Goal: Task Accomplishment & Management: Use online tool/utility

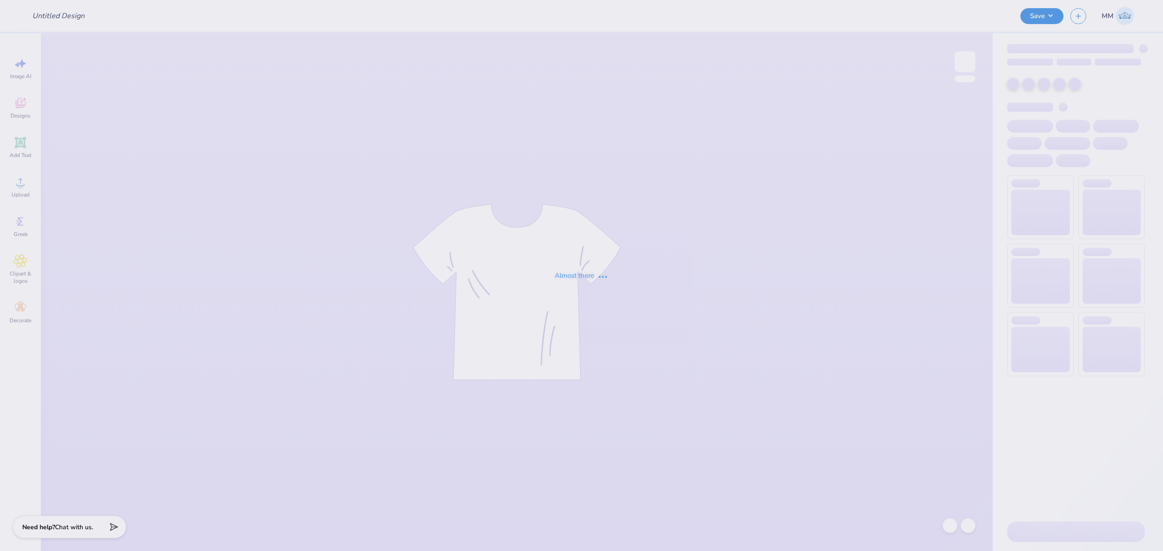
type input "Fancy [PERSON_NAME]"
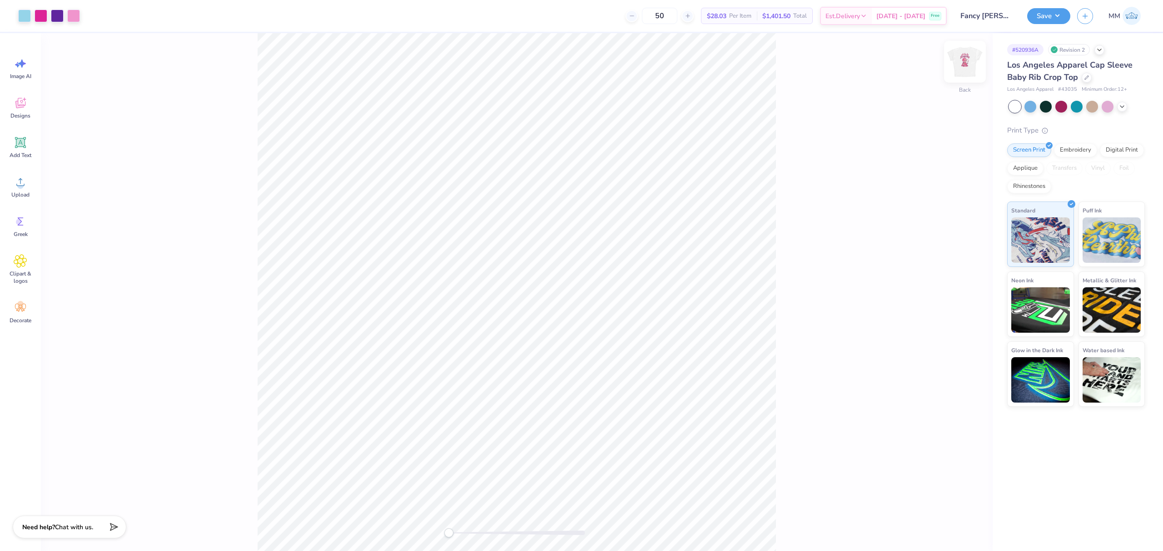
click at [968, 70] on img at bounding box center [965, 62] width 36 height 36
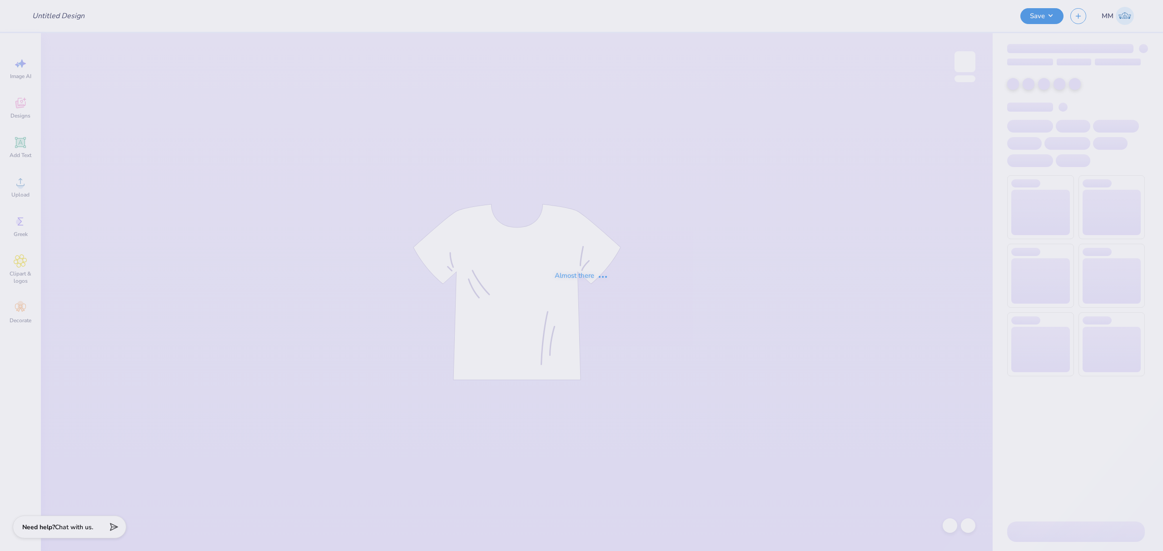
type input "Fancy [PERSON_NAME]"
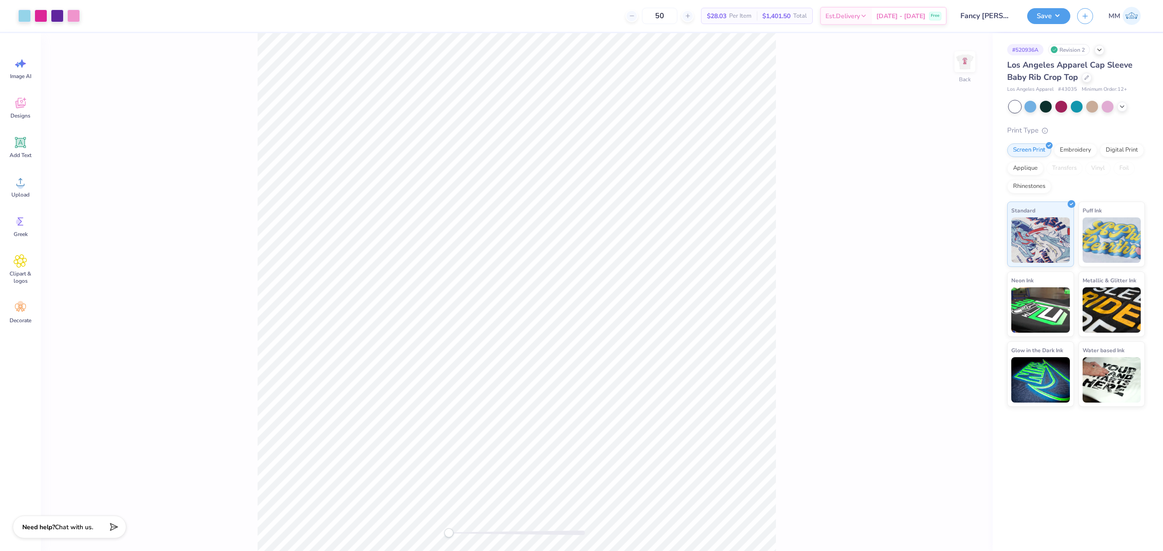
click at [1060, 50] on div "Revision 2" at bounding box center [1069, 49] width 42 height 11
click at [1098, 51] on icon at bounding box center [1099, 48] width 7 height 7
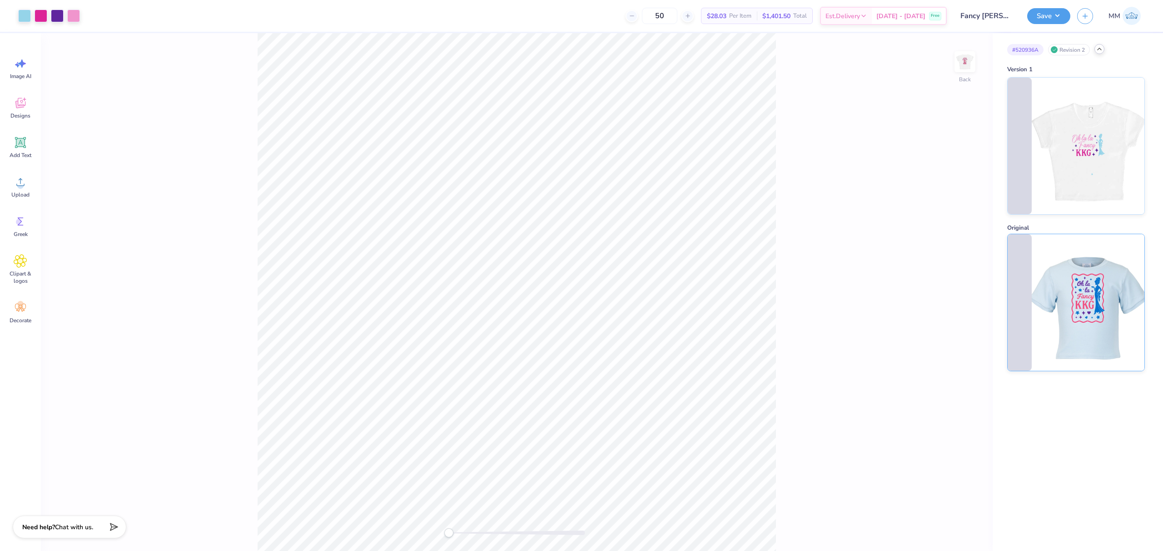
click at [1038, 280] on img at bounding box center [1088, 302] width 113 height 137
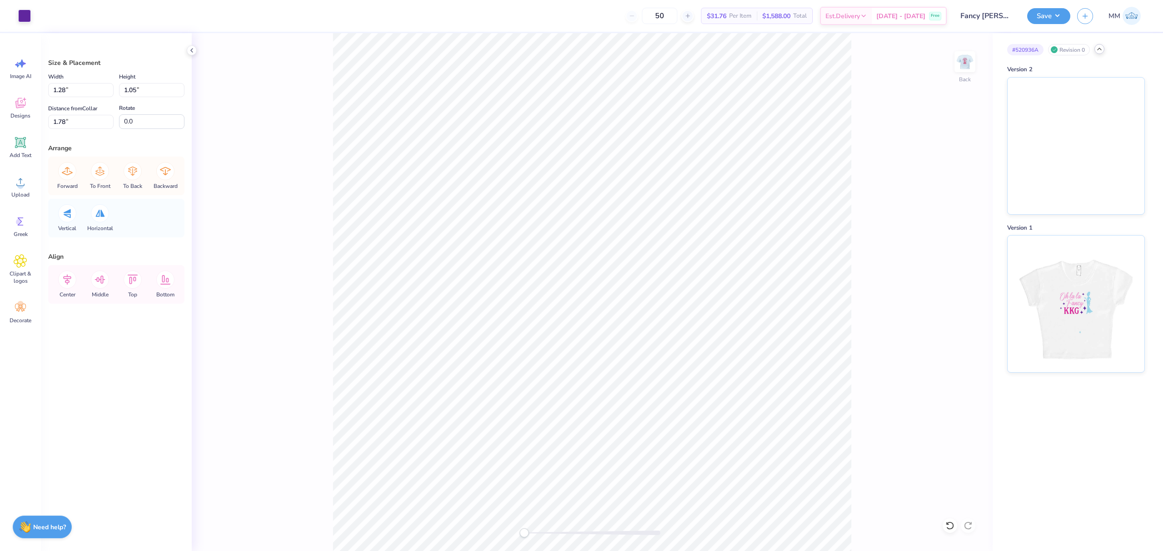
type input "2.37"
type input "0.93"
type input "4.50"
type input "1.10"
type input "0.97"
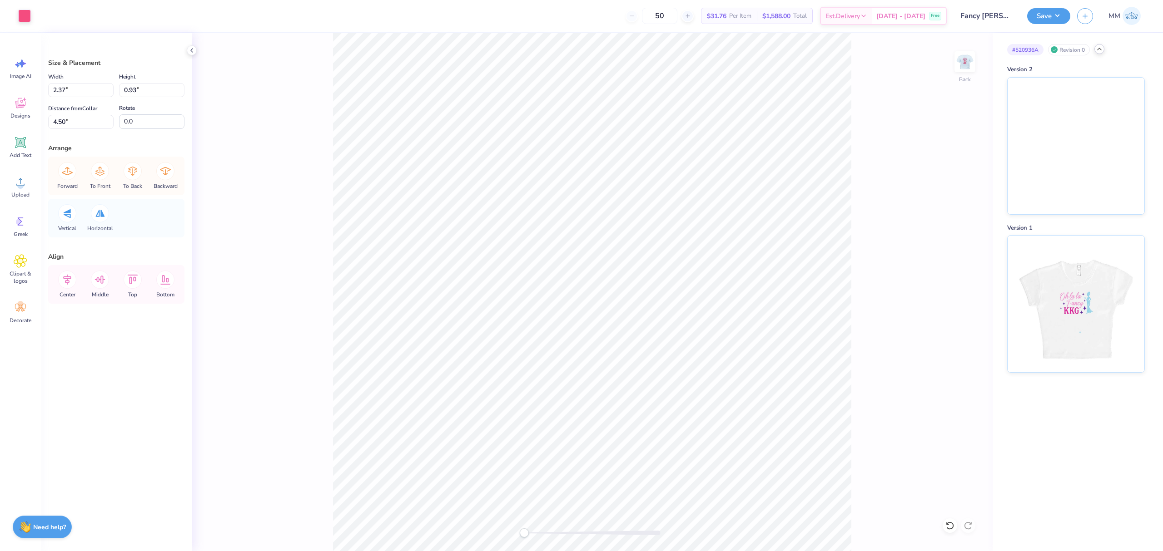
type input "4.22"
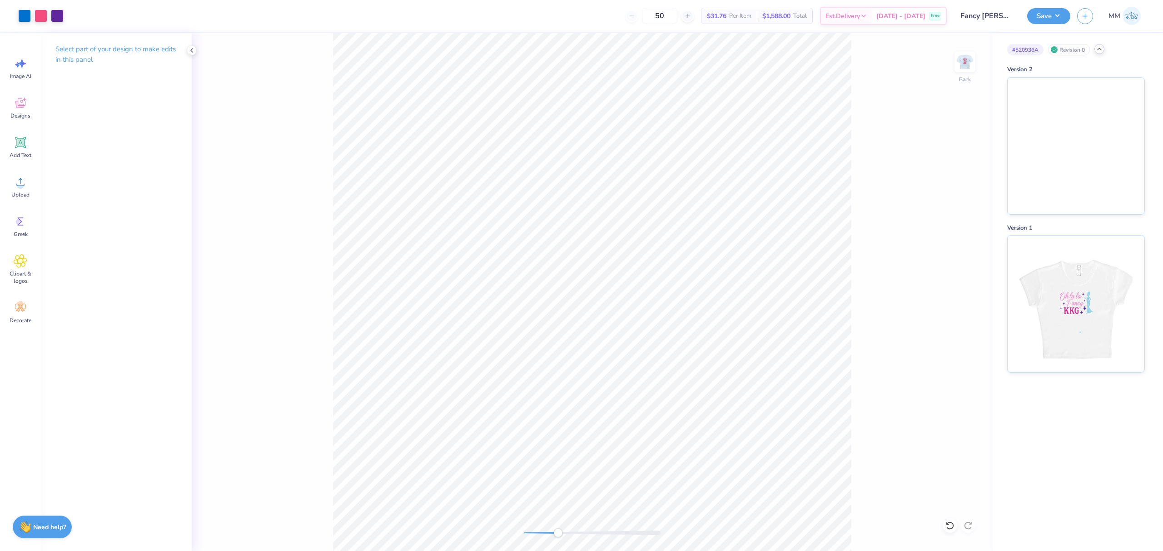
drag, startPoint x: 531, startPoint y: 536, endPoint x: 558, endPoint y: 537, distance: 27.3
click at [558, 537] on div at bounding box center [592, 533] width 136 height 9
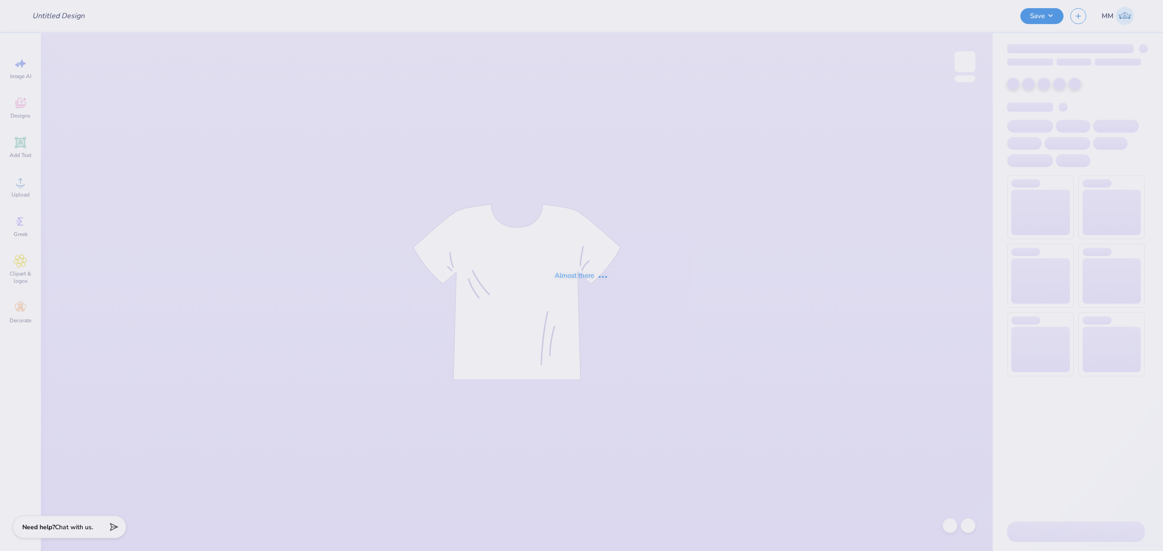
type input "Fancy [PERSON_NAME]"
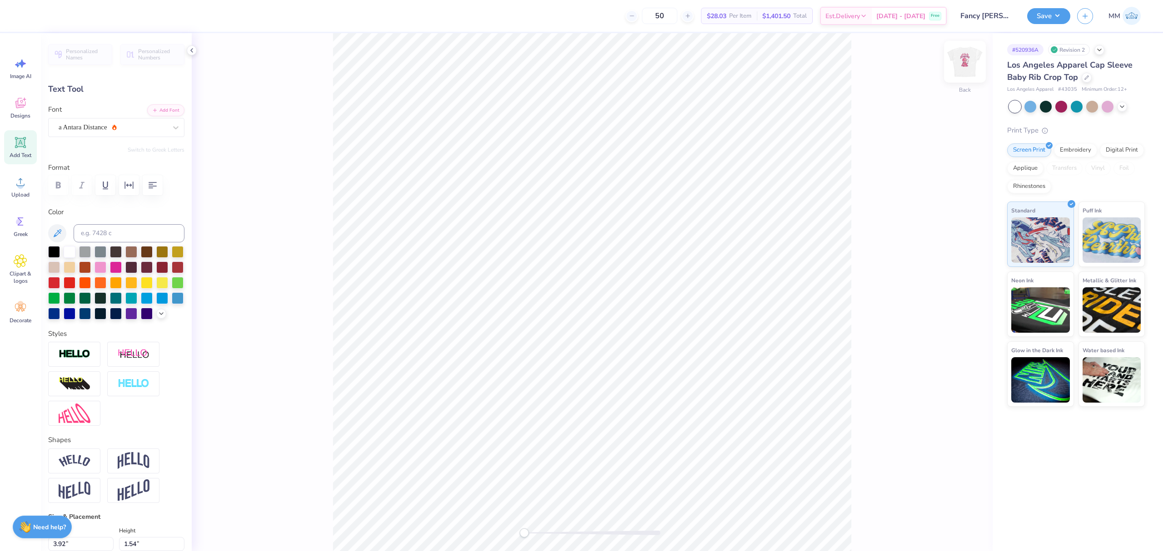
click at [964, 58] on img at bounding box center [965, 62] width 36 height 36
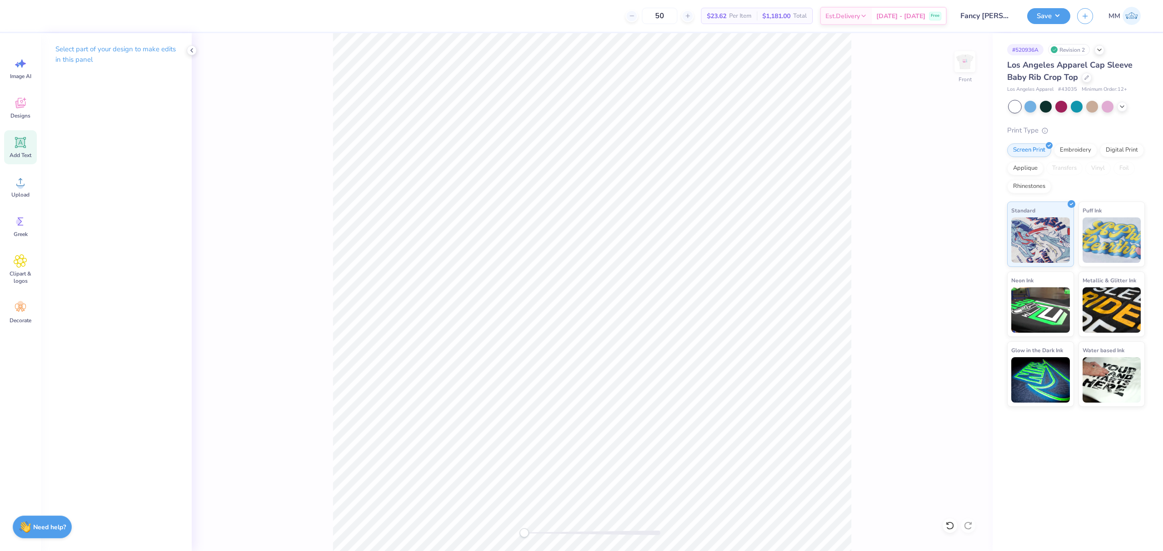
click at [17, 148] on icon at bounding box center [21, 143] width 14 height 14
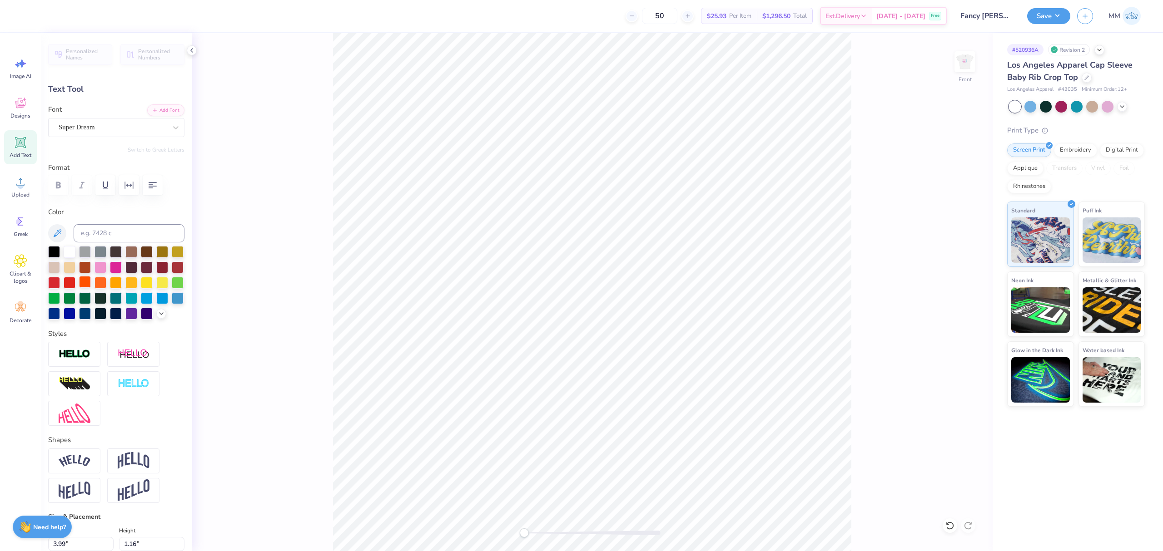
click at [91, 286] on div at bounding box center [85, 282] width 12 height 12
click at [607, 381] on li "Duplicate" at bounding box center [611, 379] width 71 height 18
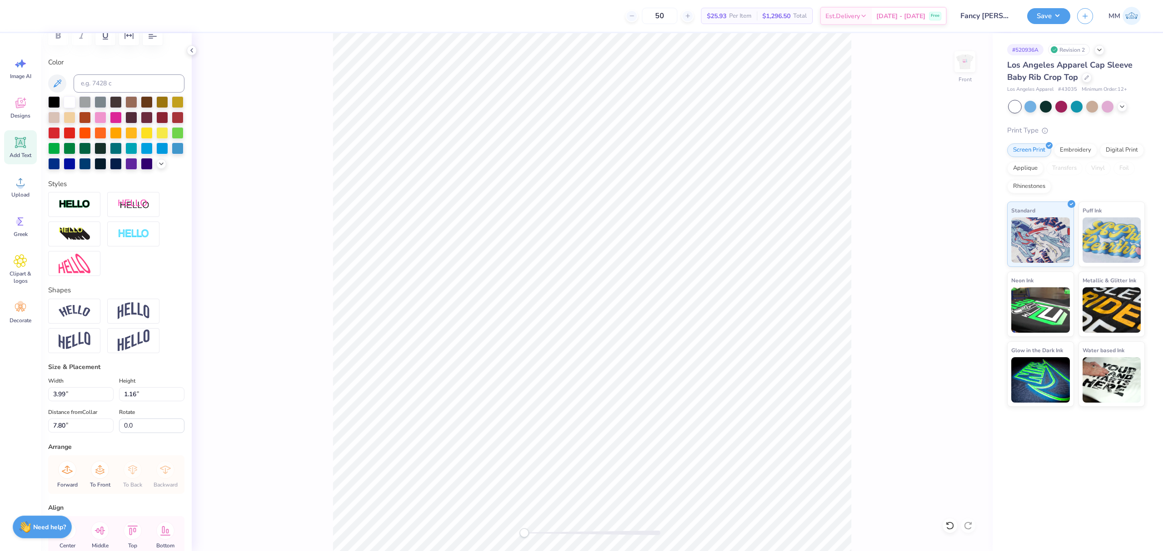
scroll to position [215, 0]
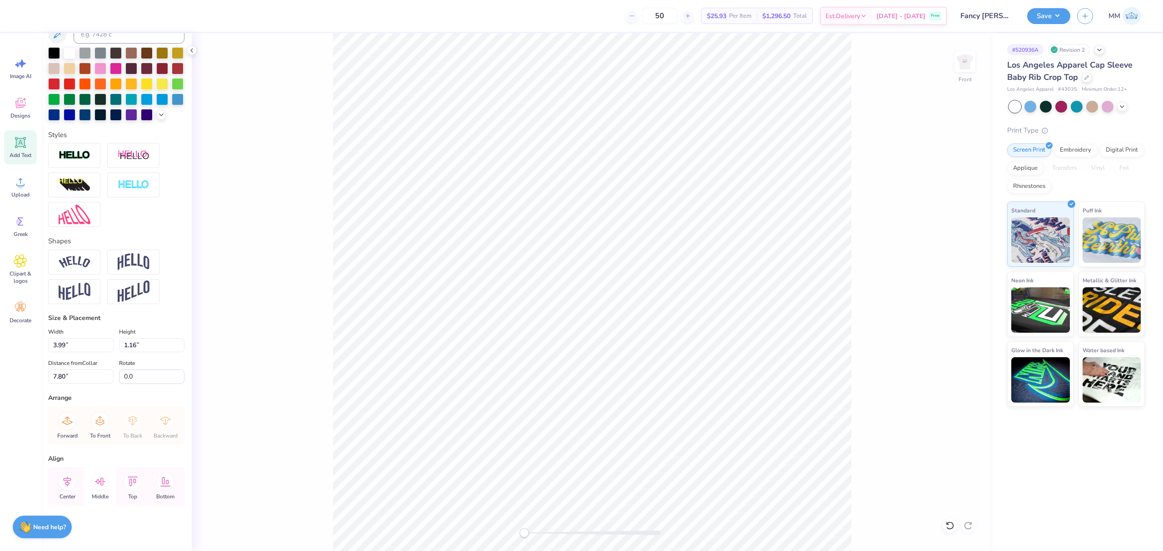
click at [102, 483] on icon at bounding box center [100, 482] width 18 height 18
type input "8.80"
click at [102, 484] on icon at bounding box center [100, 482] width 18 height 18
click at [69, 484] on icon at bounding box center [67, 482] width 18 height 18
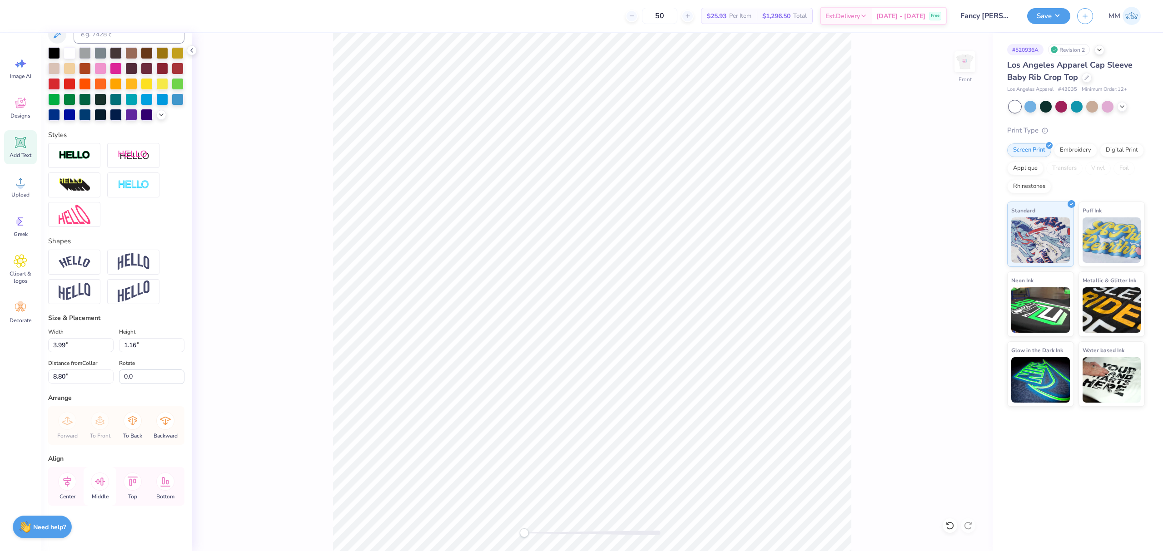
click at [100, 482] on icon at bounding box center [100, 482] width 18 height 18
click at [72, 157] on img at bounding box center [75, 155] width 32 height 10
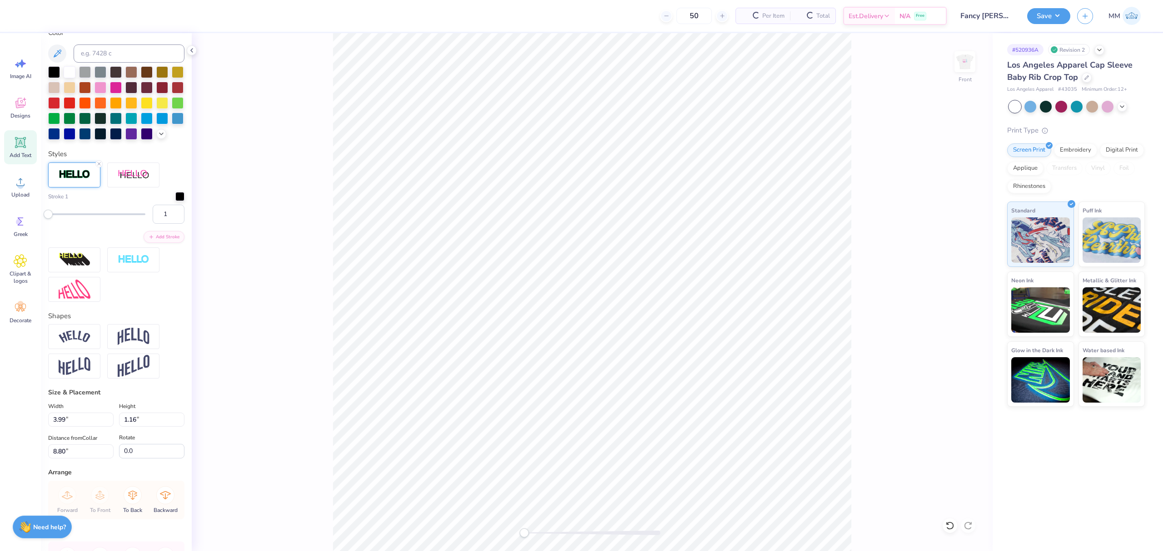
scroll to position [250, 0]
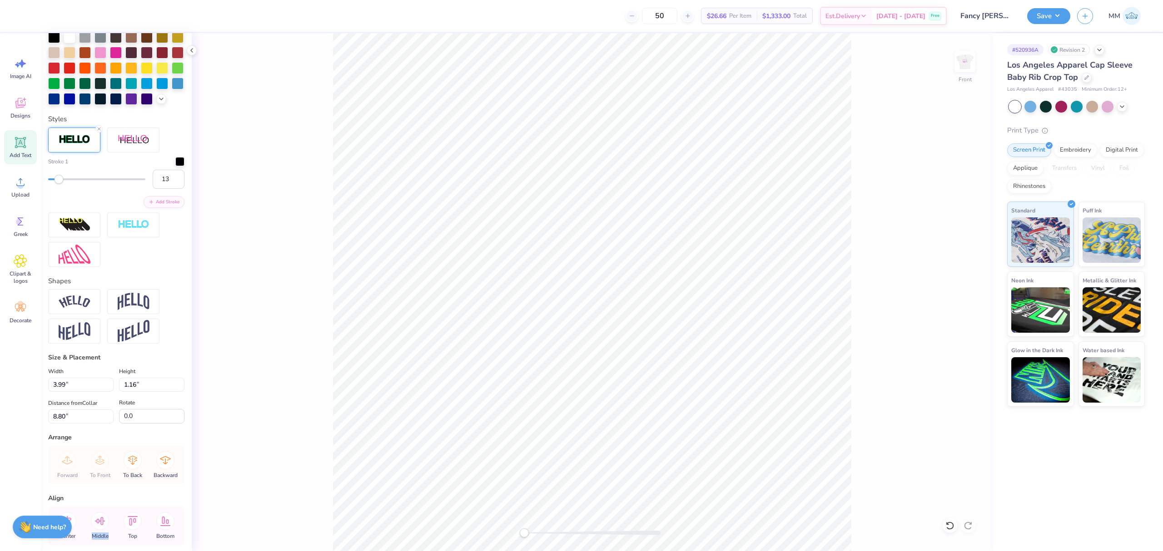
type input "14"
drag, startPoint x: 48, startPoint y: 197, endPoint x: 60, endPoint y: 200, distance: 12.7
click at [60, 189] on div "14" at bounding box center [116, 179] width 136 height 19
type input "8"
drag, startPoint x: 63, startPoint y: 197, endPoint x: 55, endPoint y: 197, distance: 8.2
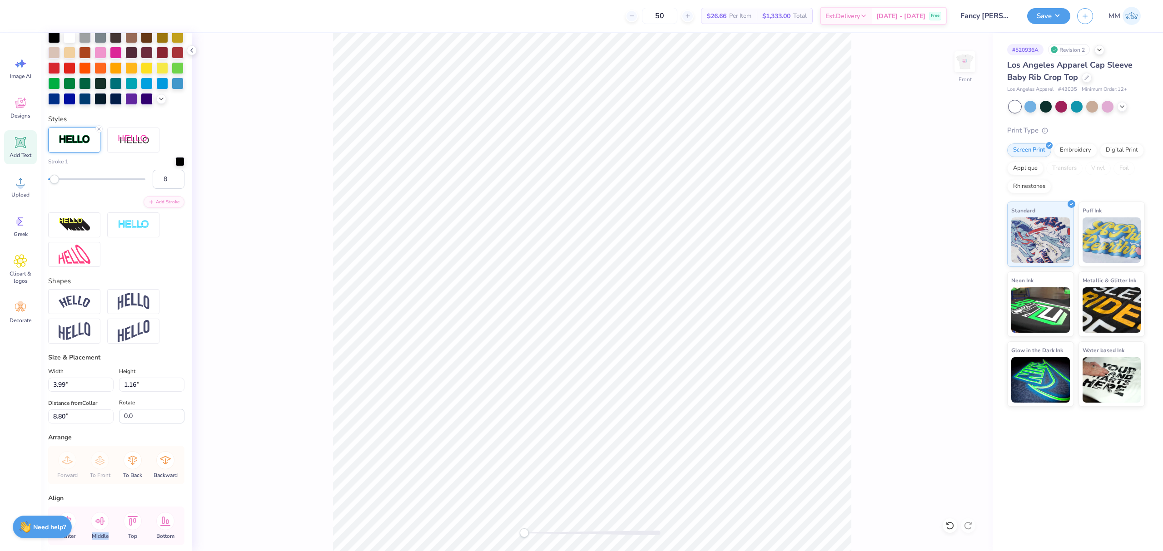
click at [55, 184] on div "Accessibility label" at bounding box center [54, 179] width 9 height 9
click at [611, 535] on li "Send to Back" at bounding box center [611, 535] width 71 height 18
type input "4.16"
type input "1.33"
type input "7.71"
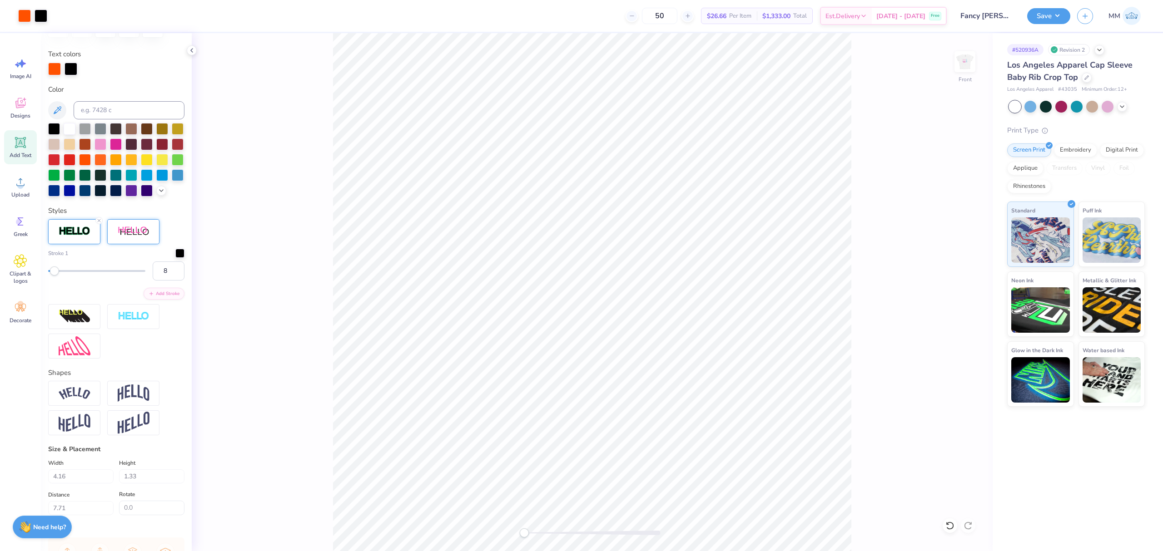
scroll to position [0, 0]
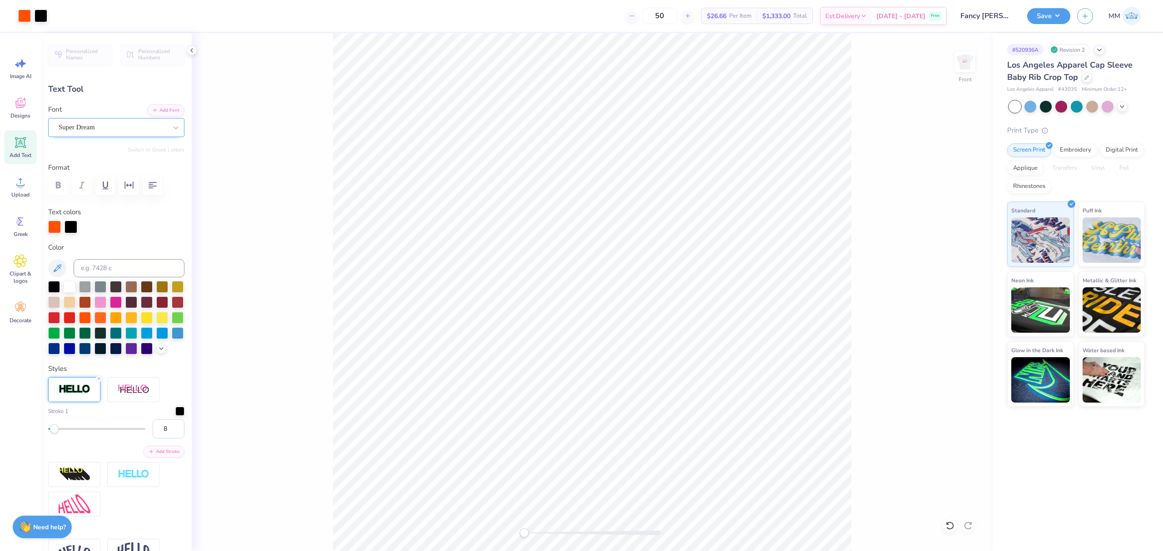
click at [142, 127] on div "Super Dream" at bounding box center [113, 127] width 110 height 14
click at [159, 114] on button "Add Font" at bounding box center [165, 110] width 37 height 12
click at [155, 109] on button "Add Font" at bounding box center [165, 110] width 37 height 12
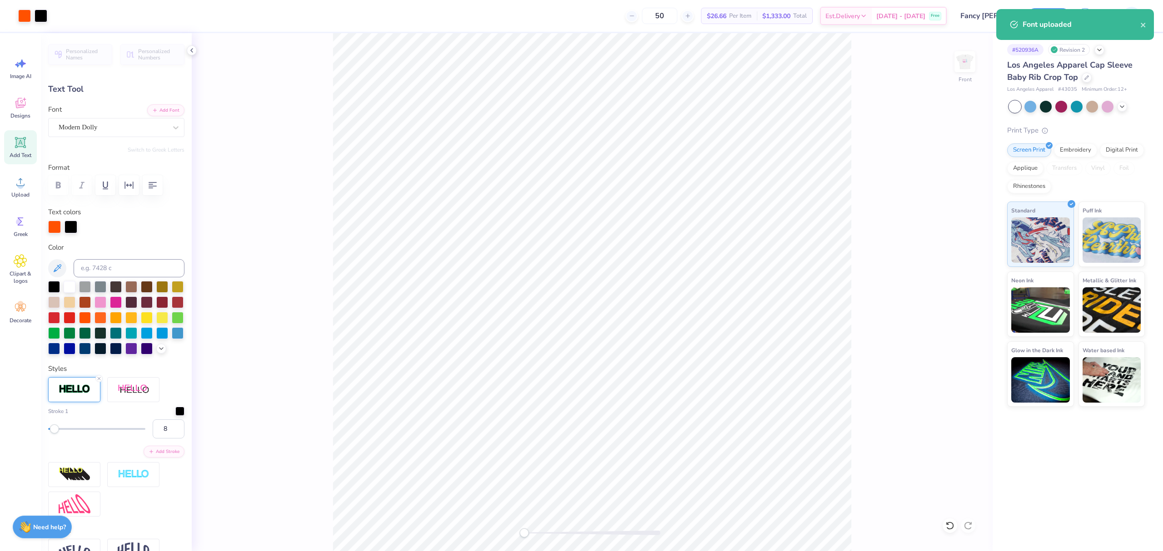
type input "3.99"
type input "1.16"
type input "7.80"
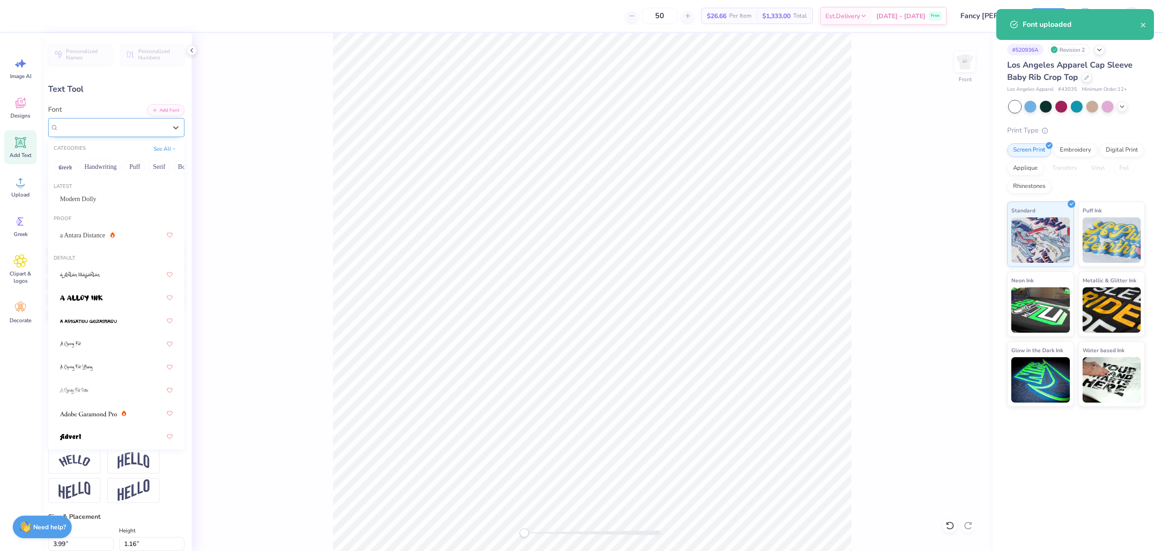
click at [154, 126] on div "Super Dream" at bounding box center [113, 127] width 110 height 14
click at [86, 199] on div "Modern Dolly" at bounding box center [116, 199] width 113 height 10
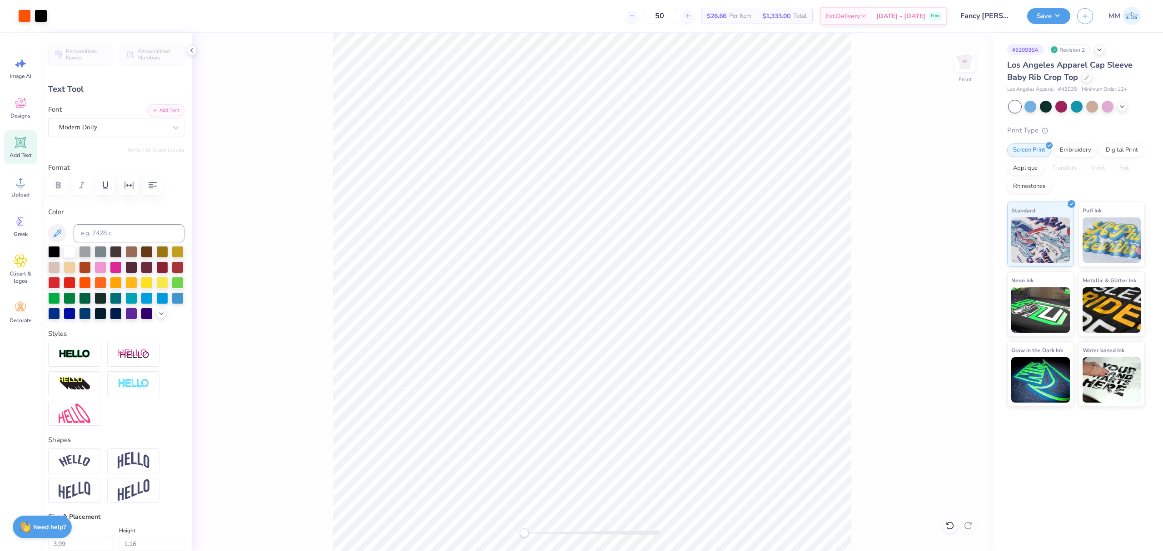
type input "3.34"
type input "1.49"
type input "7.63"
paste textarea "fancy kkg"
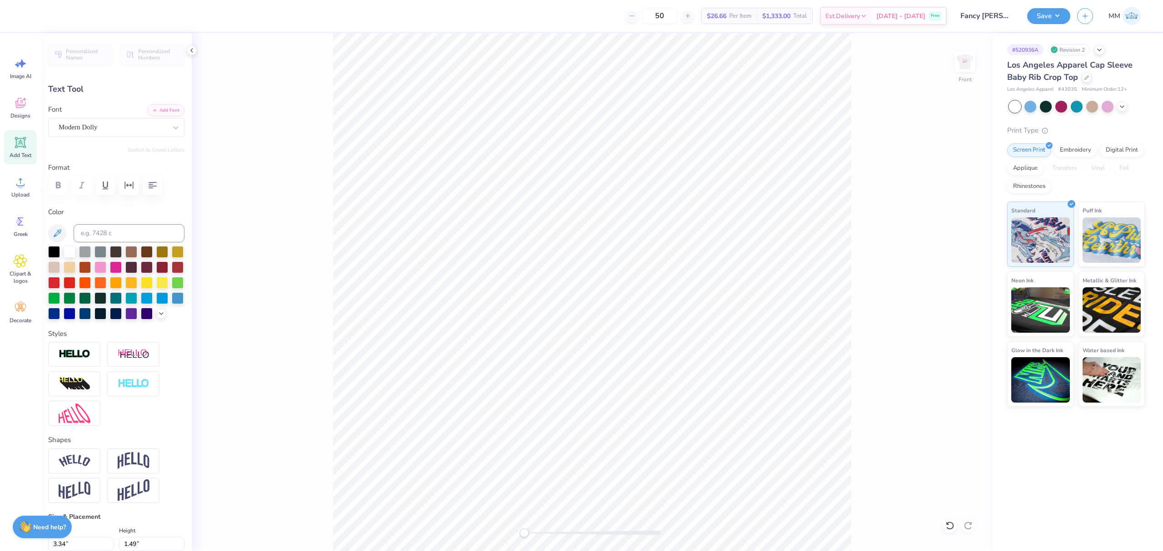
type textarea "fancy kkg"
type input "4.06"
type input "1.41"
type input "7.67"
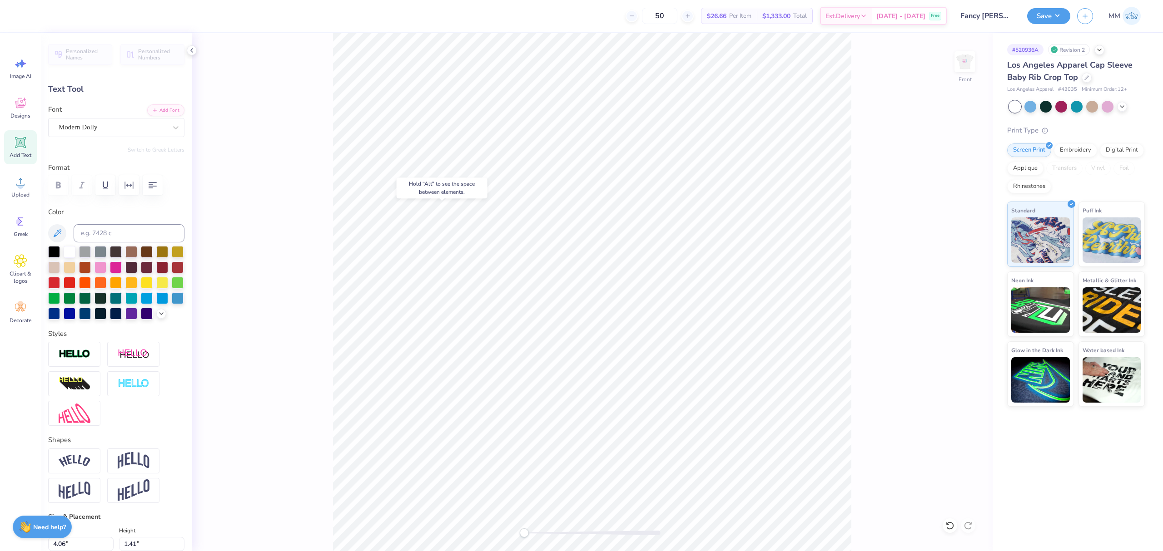
type input "3.51"
type input "1.66"
type input "7.54"
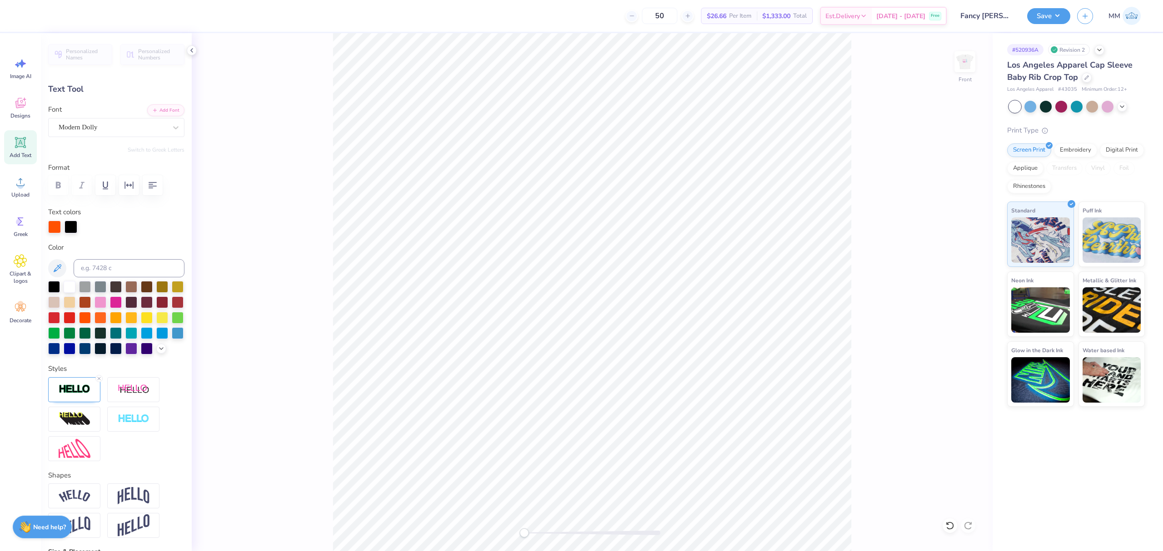
paste textarea "fancy kkg"
type textarea "fancy kkg"
type input "4.24"
type input "1.58"
type input "7.58"
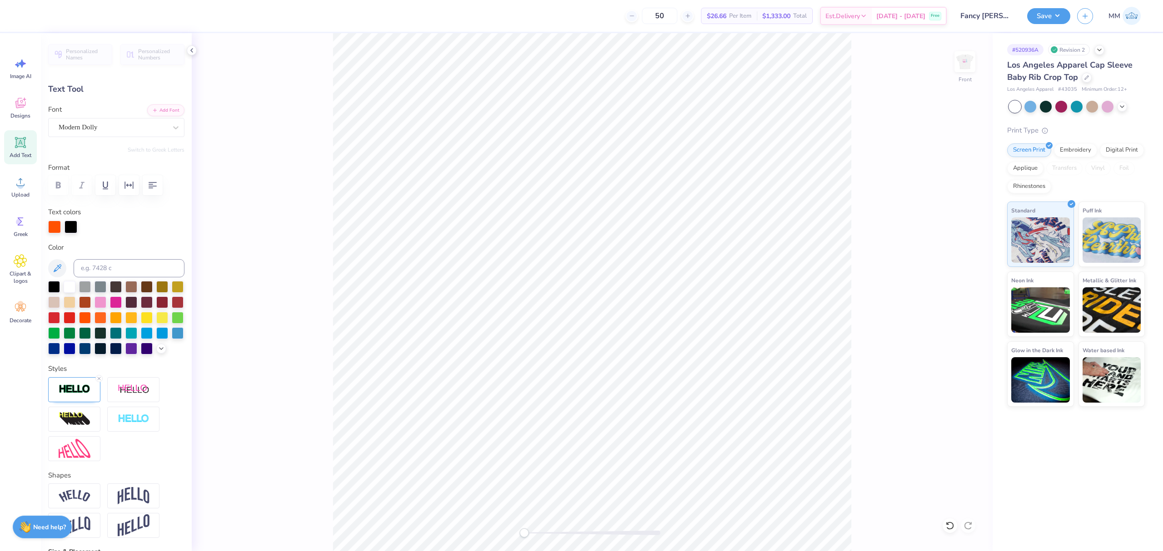
type input "4.06"
type input "1.41"
type input "4.40"
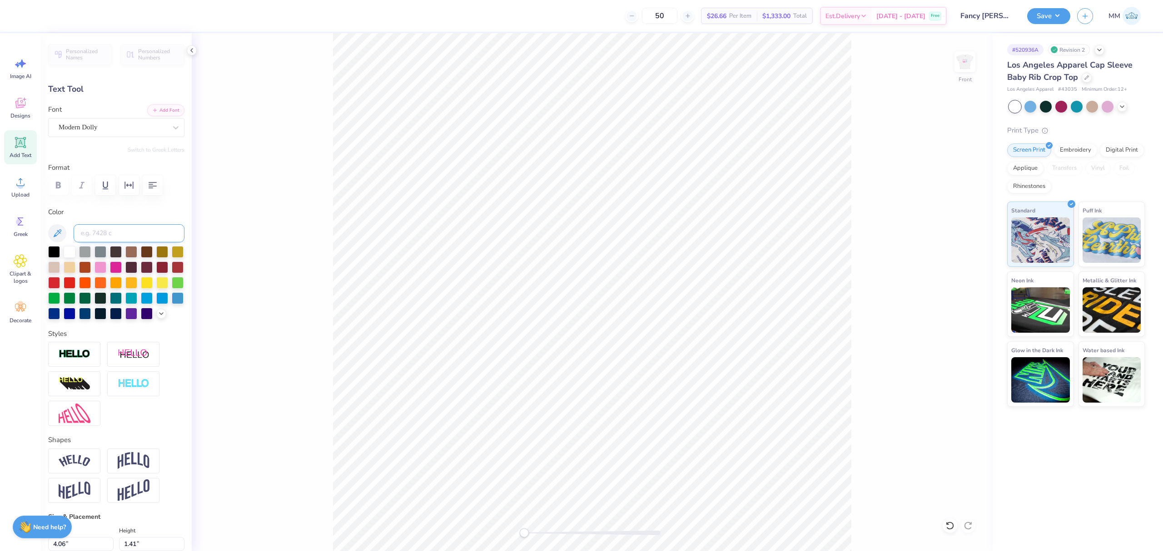
click at [115, 233] on input at bounding box center [129, 233] width 111 height 18
type input "211"
type input "4.24"
type input "1.58"
type input "7.58"
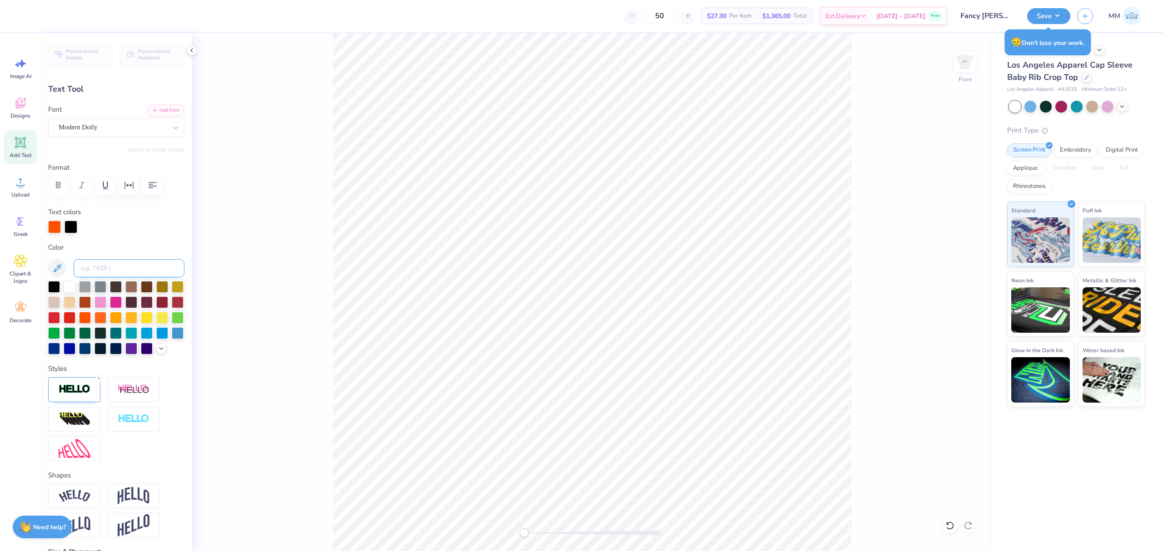
click at [131, 267] on input at bounding box center [129, 268] width 111 height 18
type input "269"
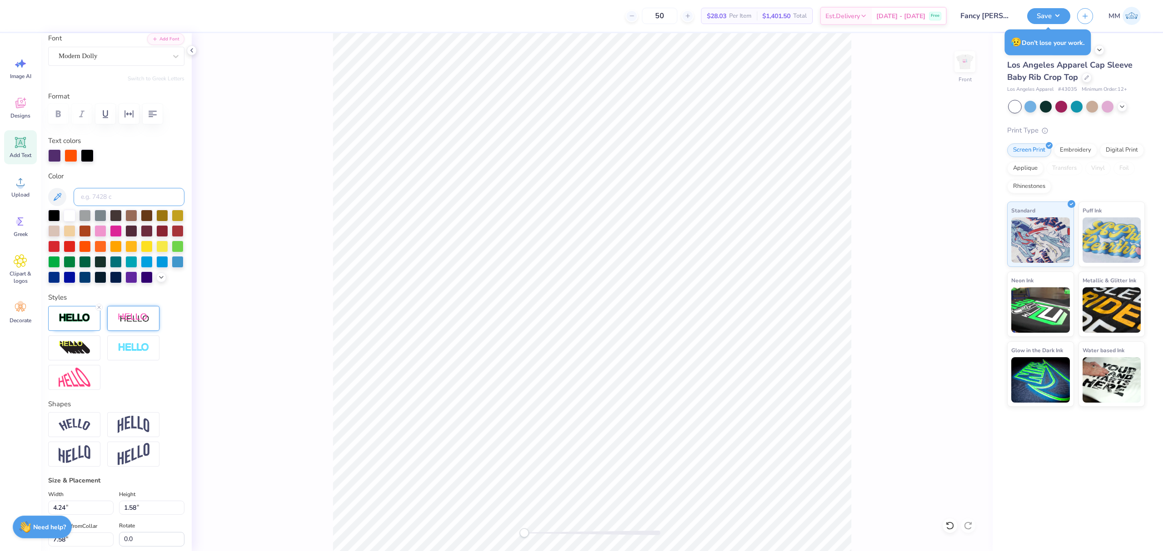
scroll to position [101, 0]
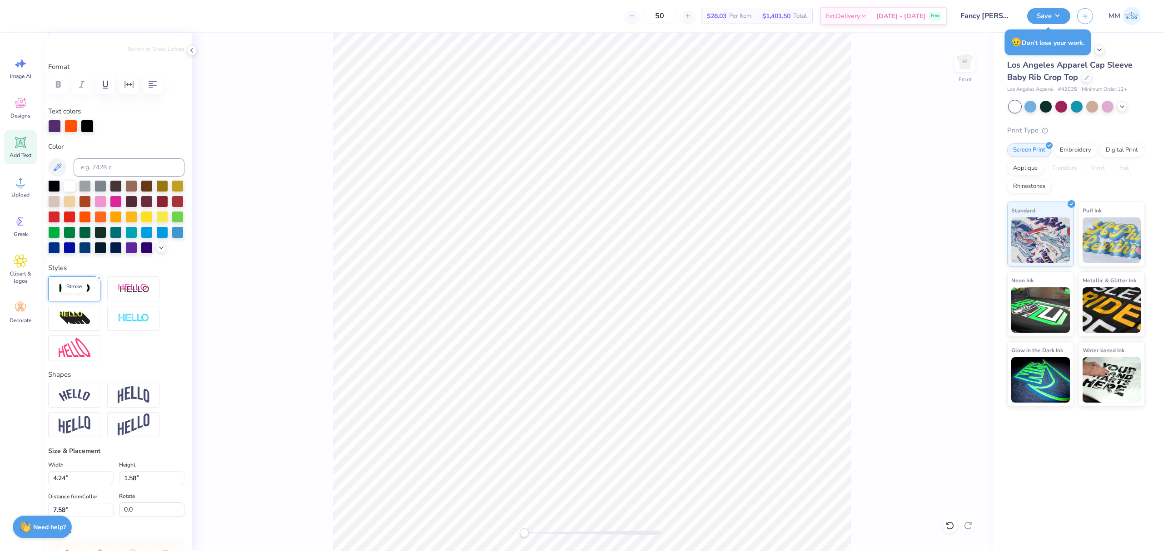
click at [75, 294] on img at bounding box center [75, 288] width 32 height 10
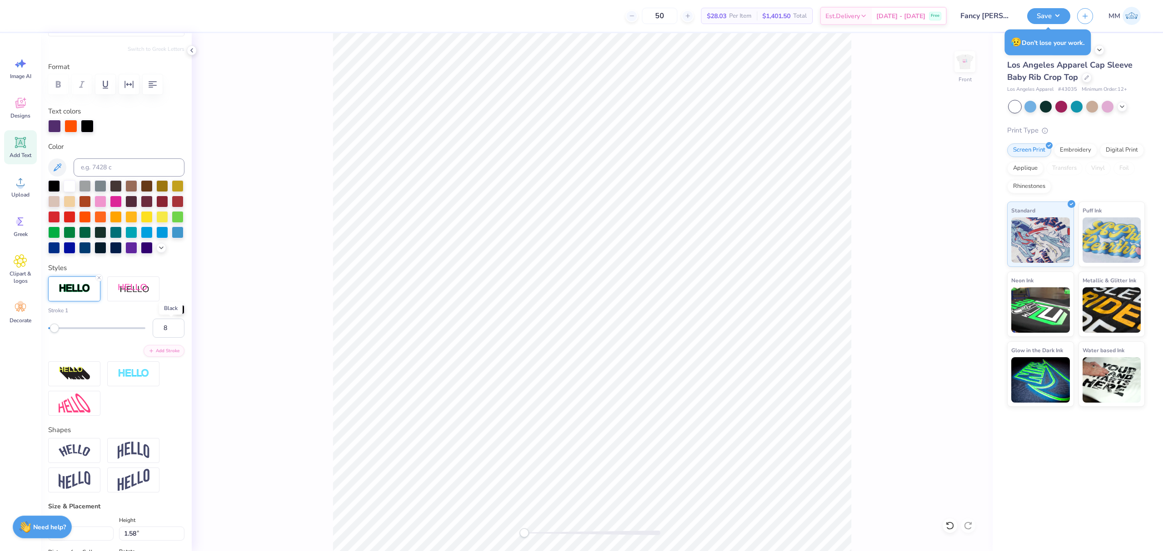
click at [175, 314] on div at bounding box center [179, 309] width 9 height 9
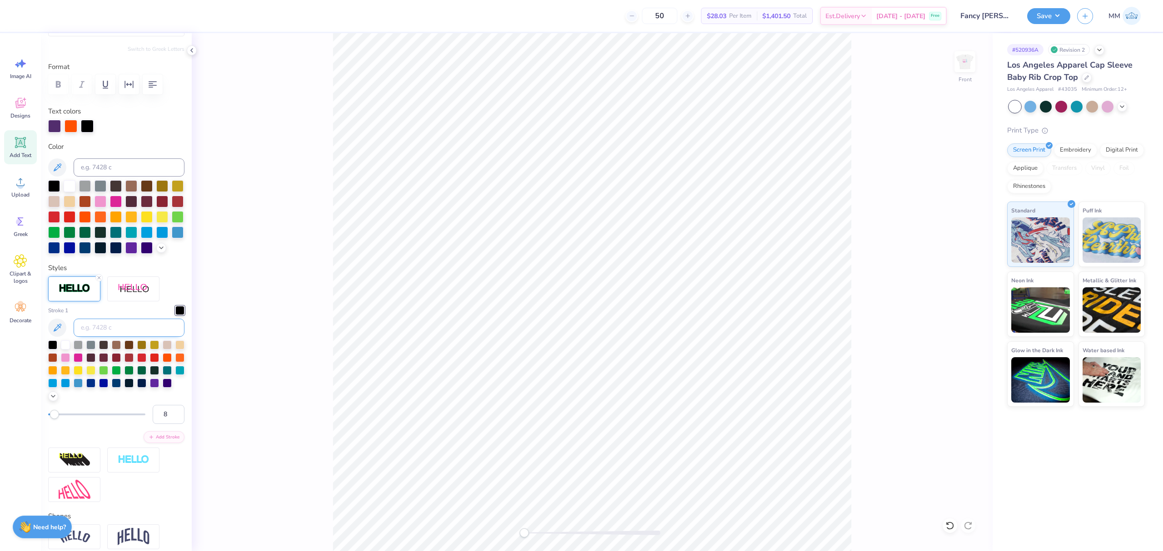
click at [148, 337] on input at bounding box center [129, 328] width 111 height 18
type input "269"
type input "4.06"
type input "1.41"
type input "4.40"
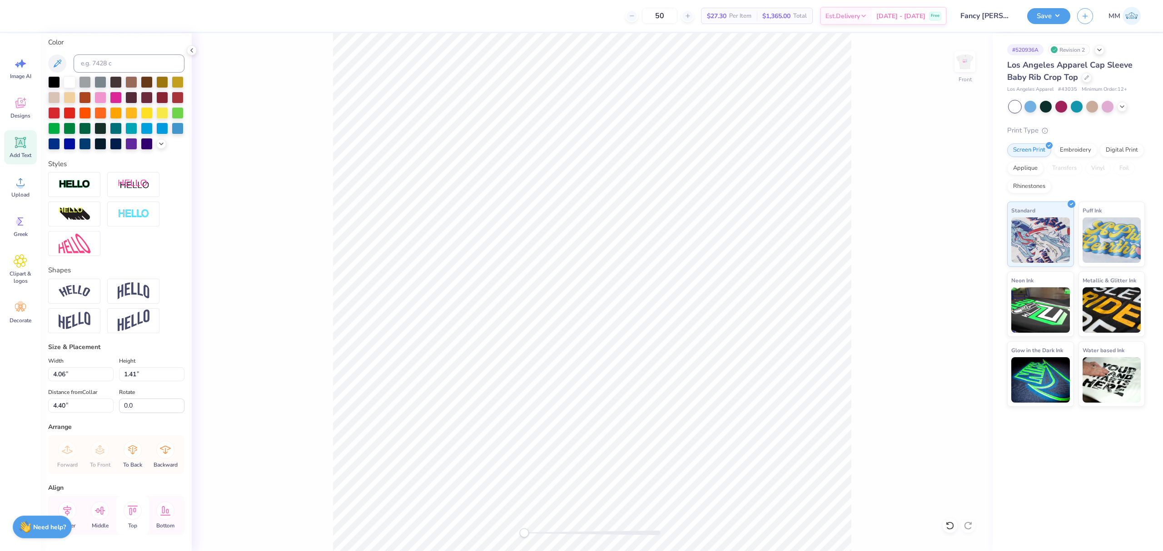
scroll to position [215, 0]
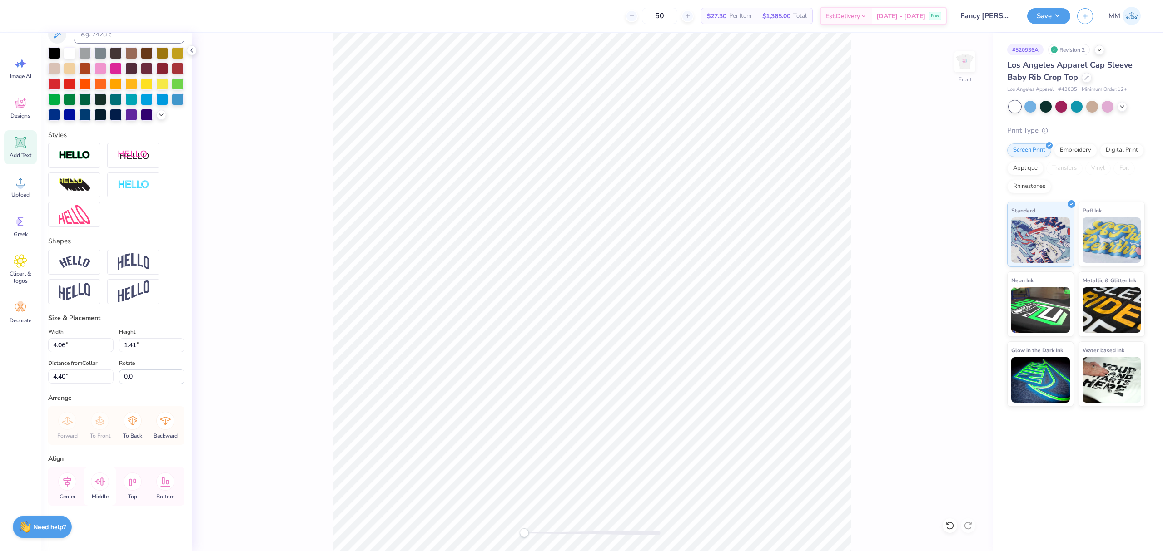
click at [99, 481] on icon at bounding box center [100, 482] width 10 height 8
drag, startPoint x: 99, startPoint y: 483, endPoint x: 77, endPoint y: 490, distance: 22.7
click at [99, 483] on icon at bounding box center [100, 482] width 10 height 8
click at [64, 482] on icon at bounding box center [67, 482] width 18 height 18
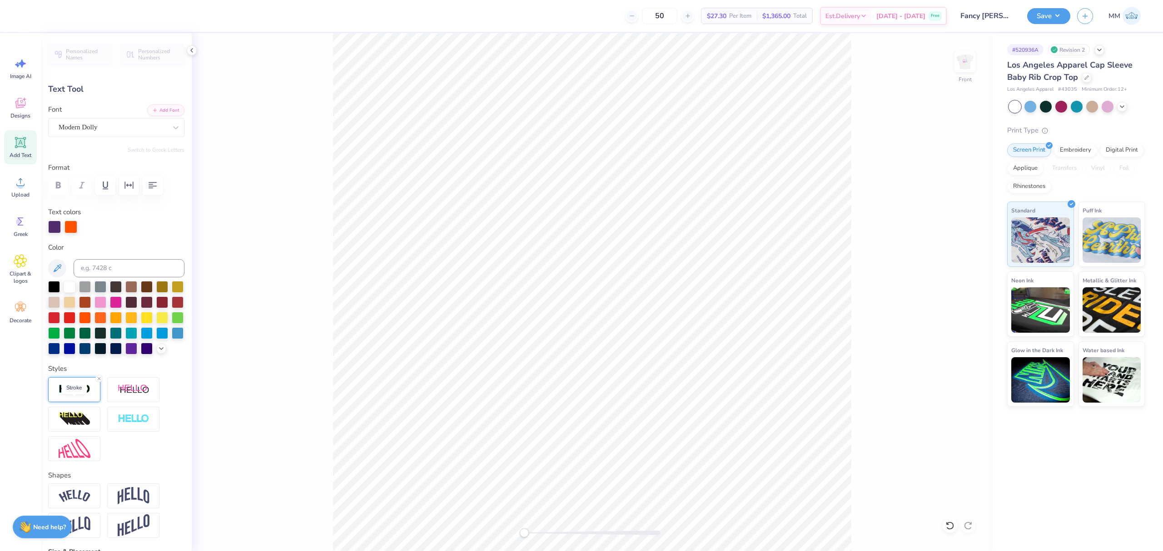
click at [73, 395] on img at bounding box center [75, 389] width 32 height 10
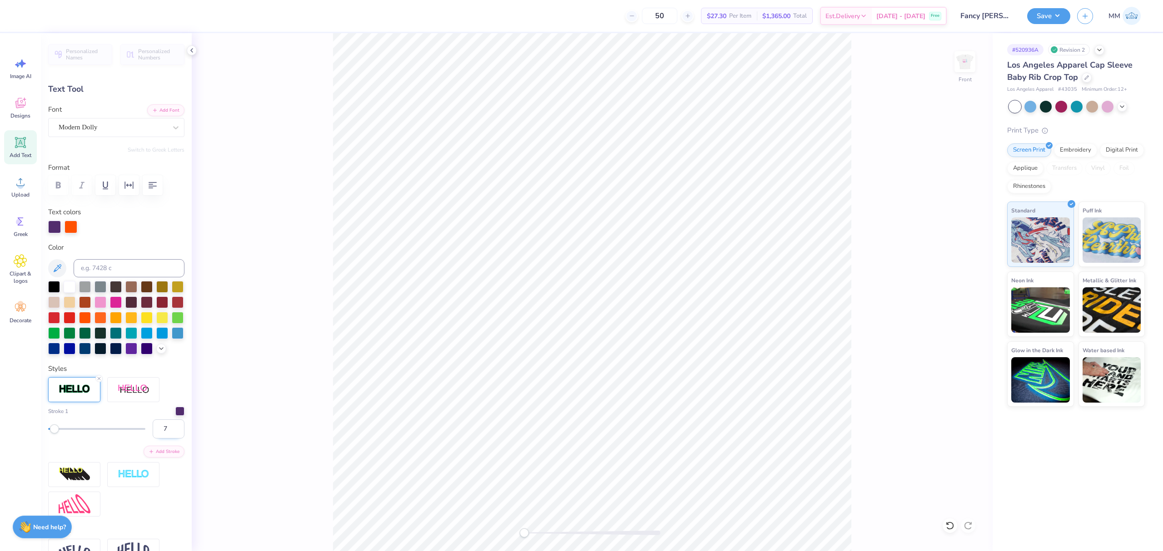
click at [167, 439] on input "7" at bounding box center [169, 429] width 32 height 19
click at [167, 439] on input "6" at bounding box center [169, 429] width 32 height 19
type input "5"
click at [167, 439] on input "5" at bounding box center [169, 429] width 32 height 19
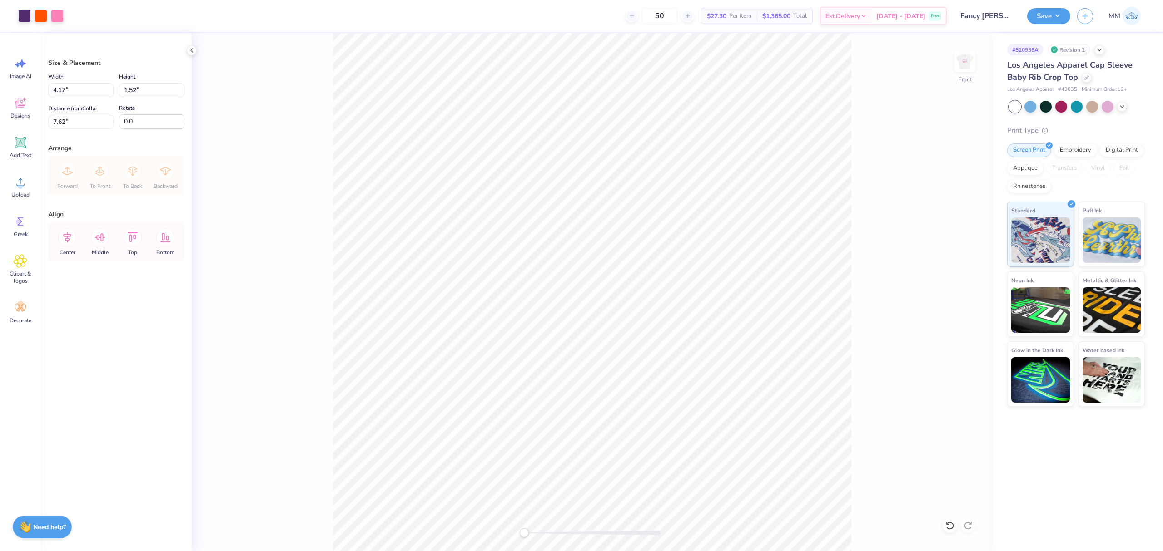
type input "5.35"
type input "1.95"
type input "7.19"
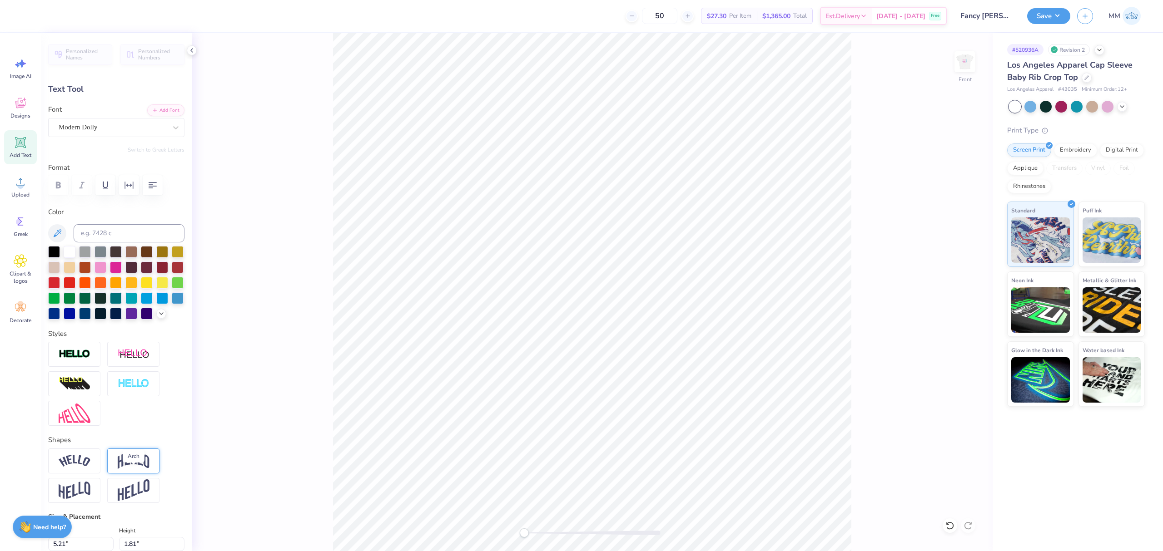
click at [128, 470] on img at bounding box center [134, 460] width 32 height 17
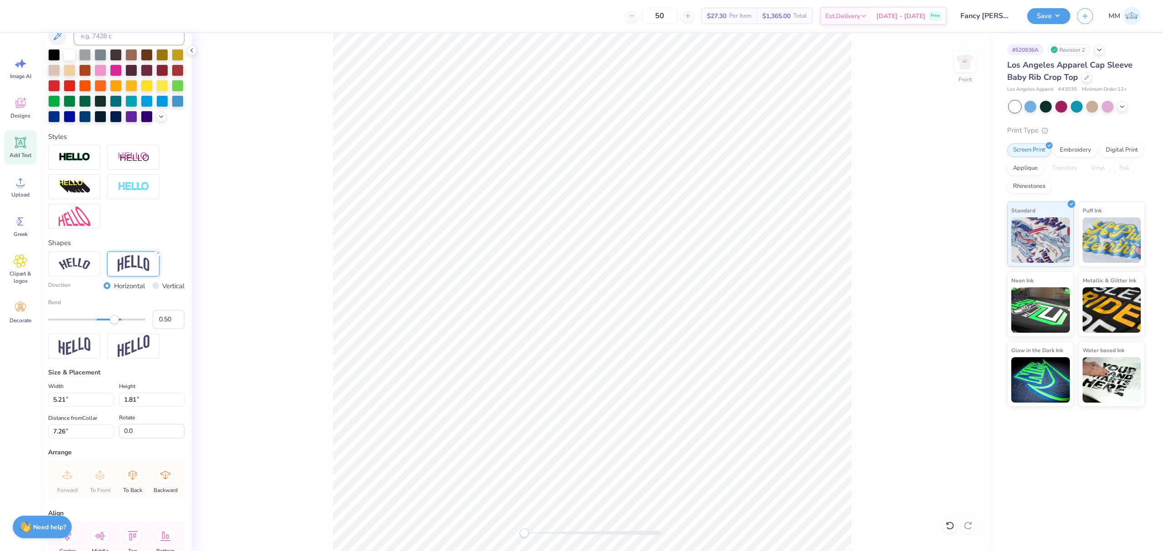
scroll to position [202, 0]
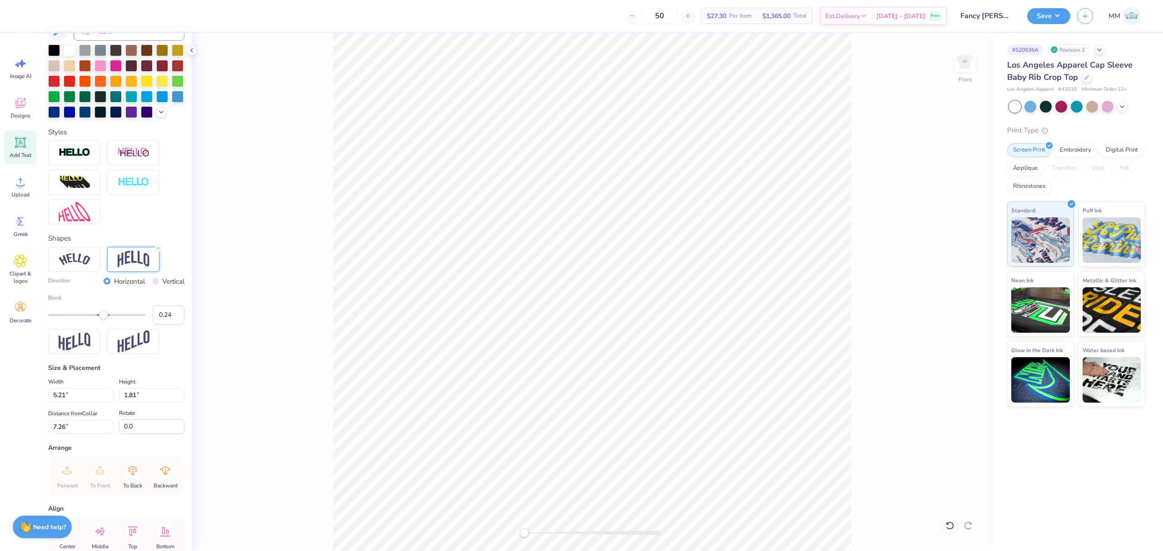
type input "0.23"
drag, startPoint x: 115, startPoint y: 335, endPoint x: 102, endPoint y: 336, distance: 12.8
click at [102, 325] on div "Bend 0.23" at bounding box center [116, 309] width 136 height 31
drag, startPoint x: 164, startPoint y: 331, endPoint x: 116, endPoint y: 331, distance: 47.2
click at [153, 325] on input "0.26" at bounding box center [169, 315] width 32 height 19
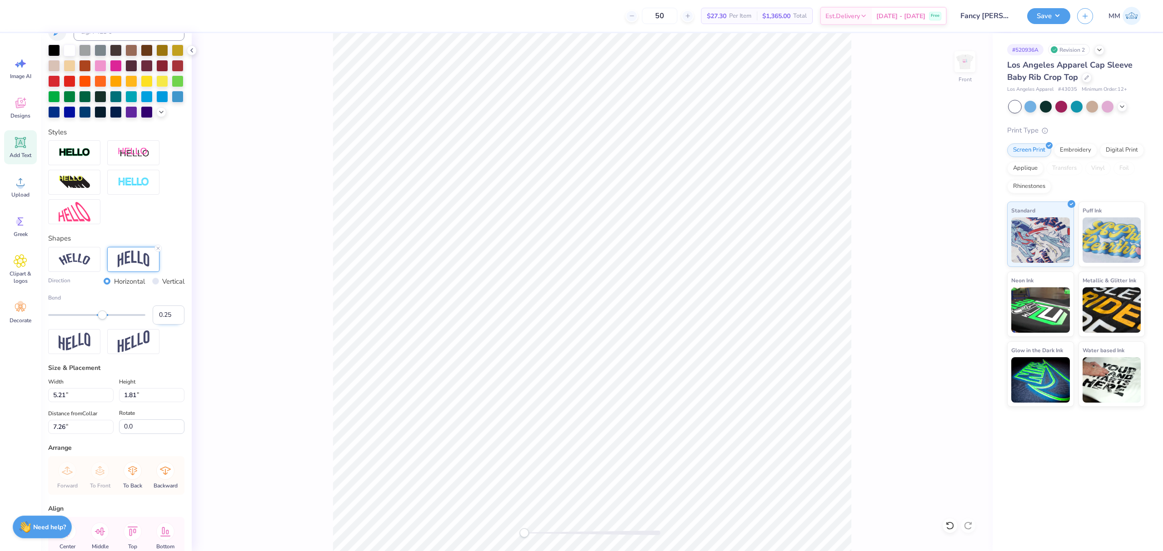
type input "0.25"
click at [164, 325] on input "0.25" at bounding box center [169, 315] width 32 height 19
click at [153, 325] on input "0.25" at bounding box center [169, 315] width 32 height 19
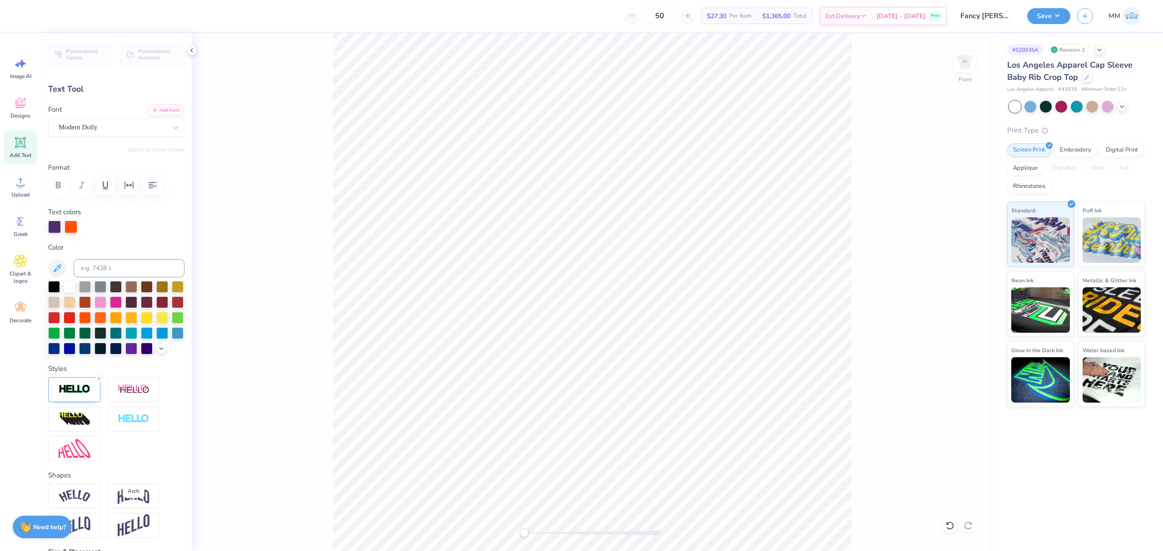
drag, startPoint x: 140, startPoint y: 511, endPoint x: 140, endPoint y: 477, distance: 34.1
click at [140, 505] on img at bounding box center [134, 495] width 32 height 17
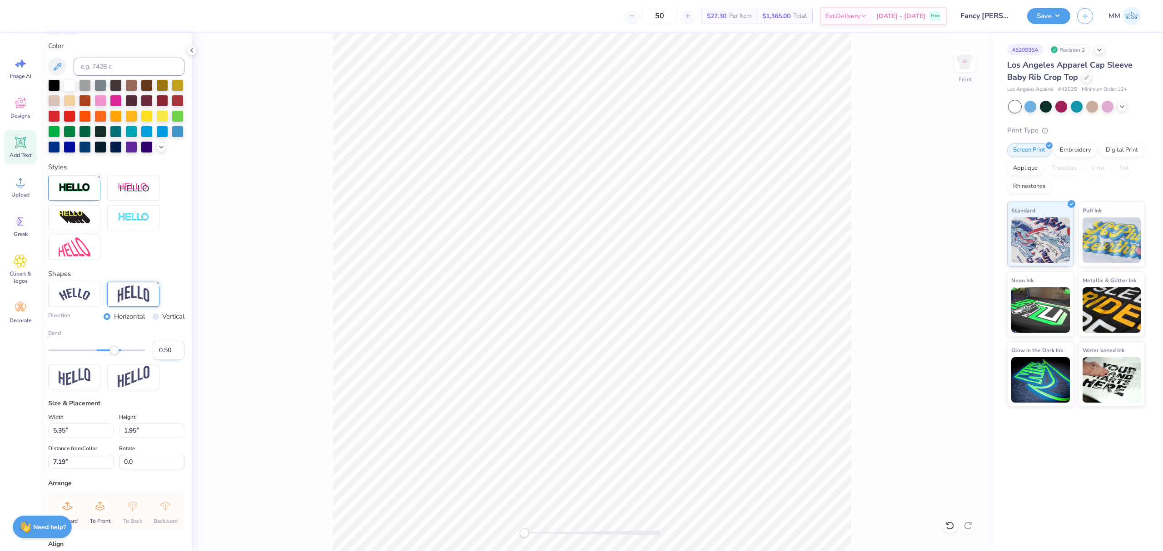
click at [155, 360] on input "0.50" at bounding box center [169, 350] width 32 height 19
paste input "25"
type input "0.25"
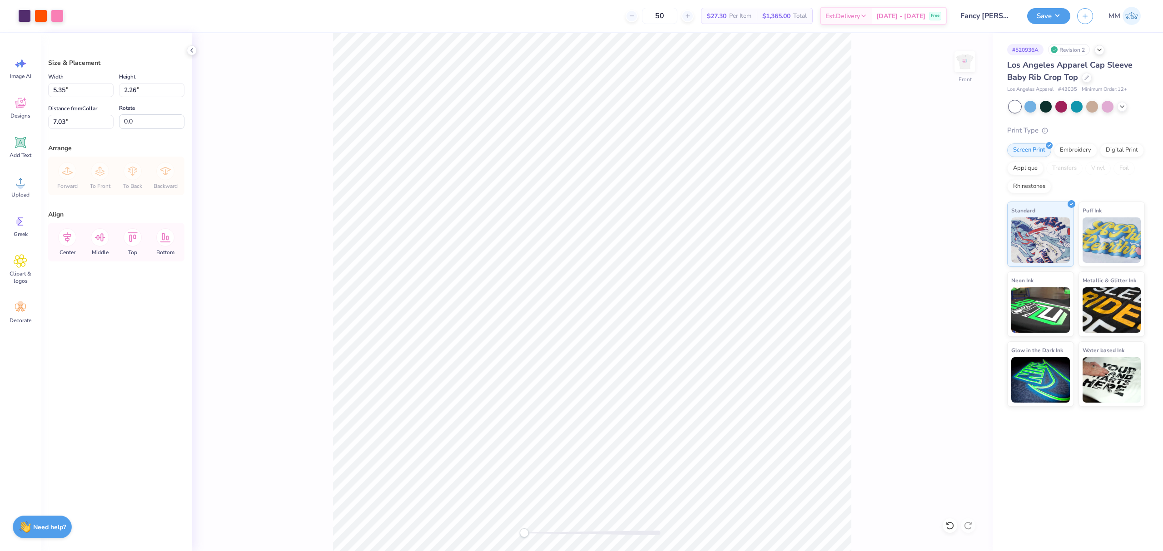
type input "3.66"
click at [615, 302] on li "Duplicate" at bounding box center [616, 306] width 71 height 18
type input "7.70"
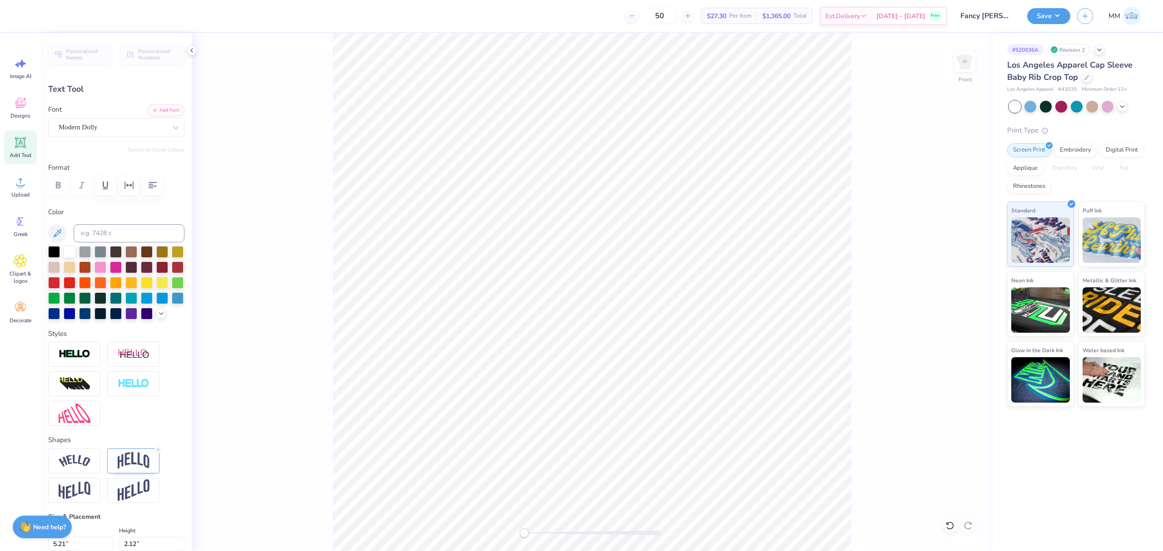
scroll to position [10, 1]
type textarea "oh la la"
type input "4.40"
type input "1.76"
type input "7.95"
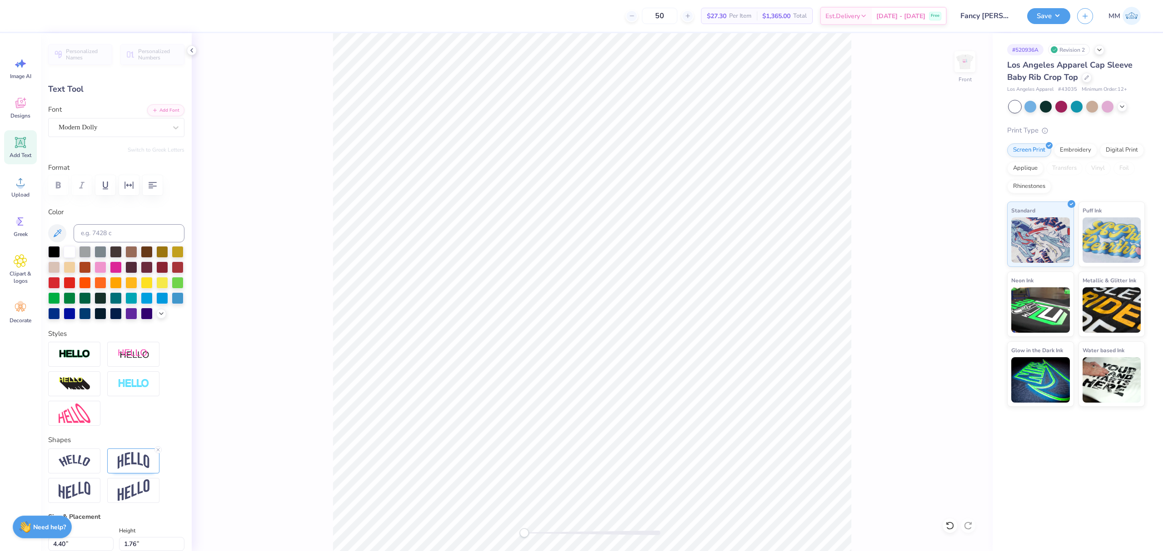
type input "5.35"
type input "2.26"
type input "7.70"
type textarea "oh la la"
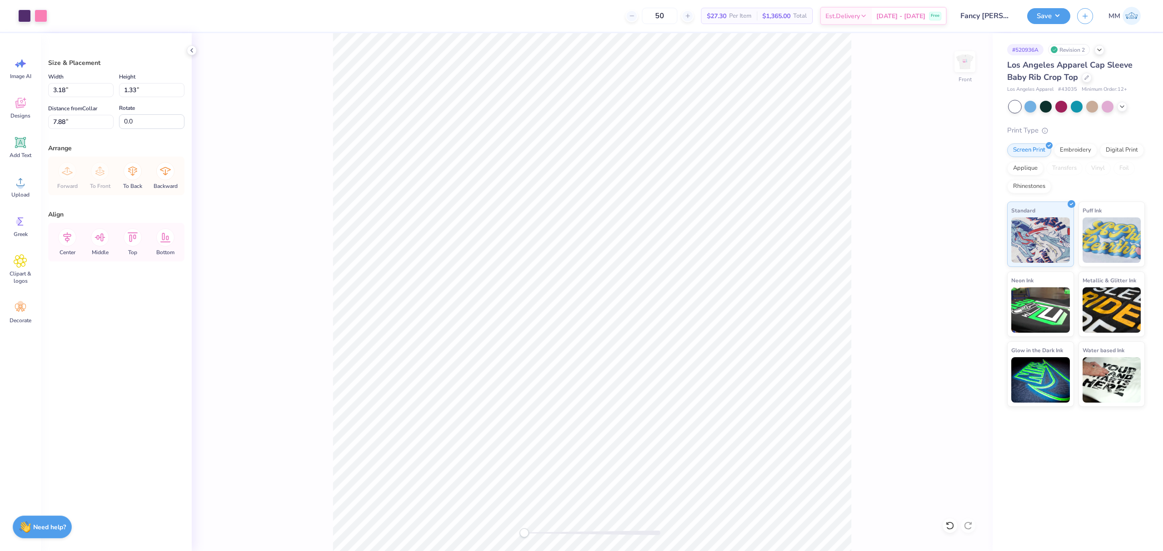
type input "3.18"
type input "1.33"
type input "2.87"
type input "1.30"
type input "2.64"
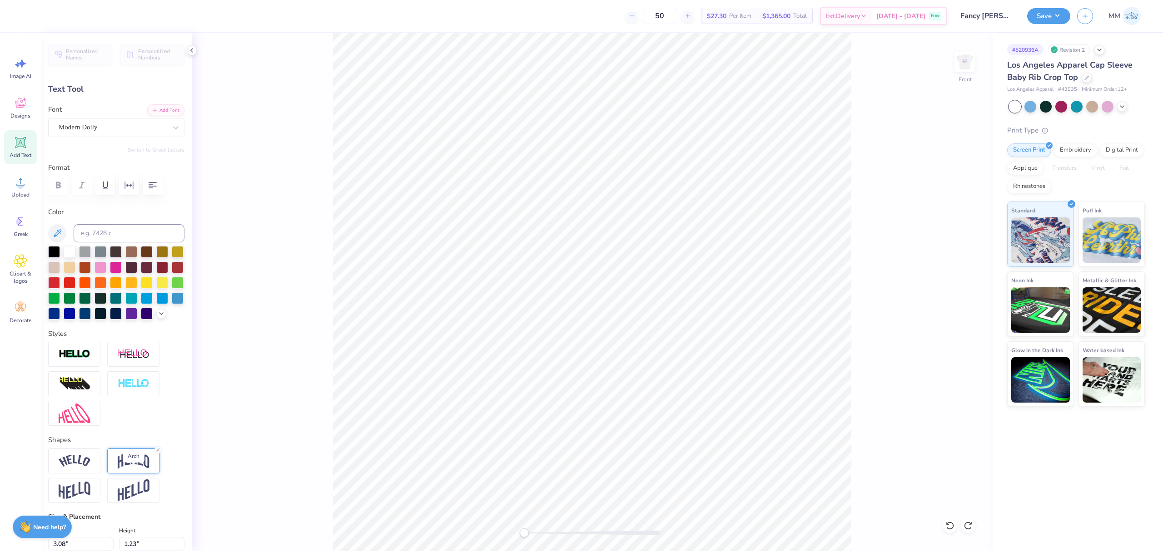
click at [134, 470] on img at bounding box center [134, 460] width 32 height 17
type input "0.18"
click at [100, 521] on div "Accessibility label" at bounding box center [99, 516] width 9 height 9
click at [153, 526] on input "0.18" at bounding box center [169, 516] width 32 height 19
click at [126, 470] on img at bounding box center [134, 460] width 32 height 17
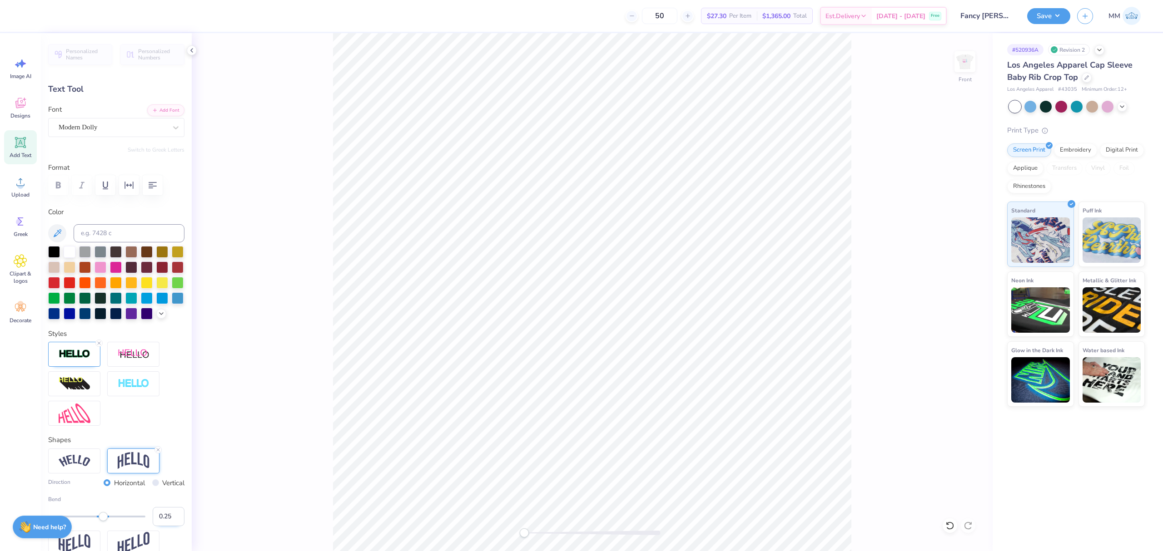
click at [156, 526] on input "0.25" at bounding box center [169, 516] width 32 height 19
paste input "18"
type input "0.18"
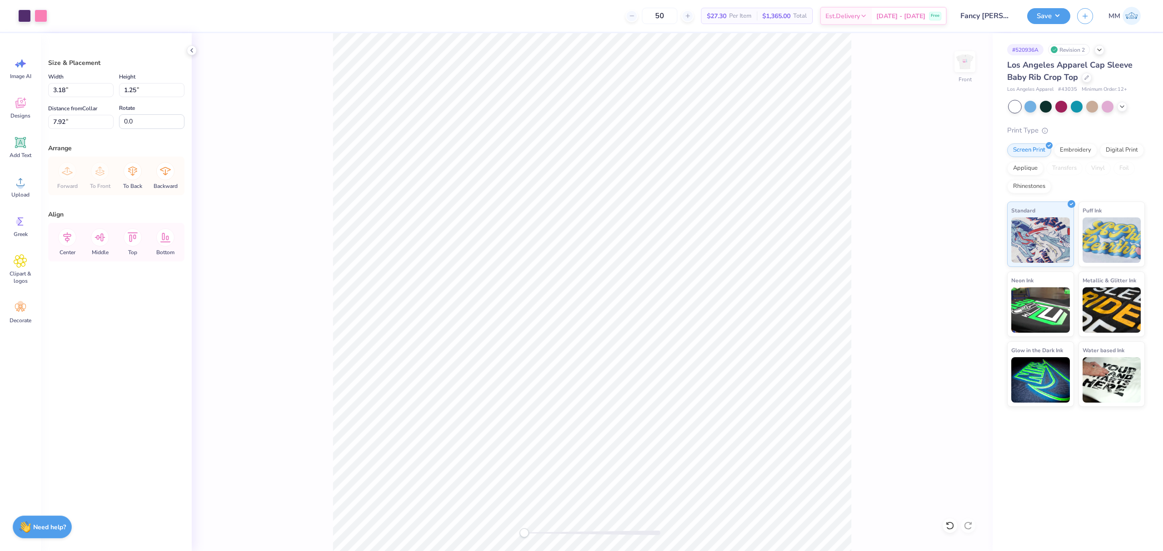
type input "2.70"
type input "2.68"
type input "1.06"
type input "2.82"
type input "2.89"
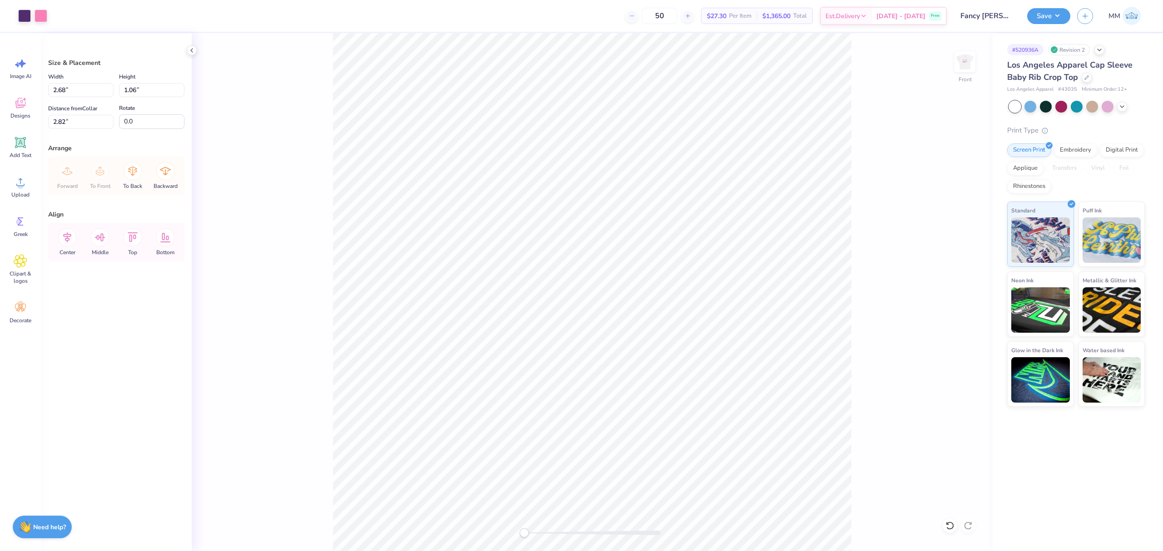
type input "1.14"
type input "2.88"
type input "1.15"
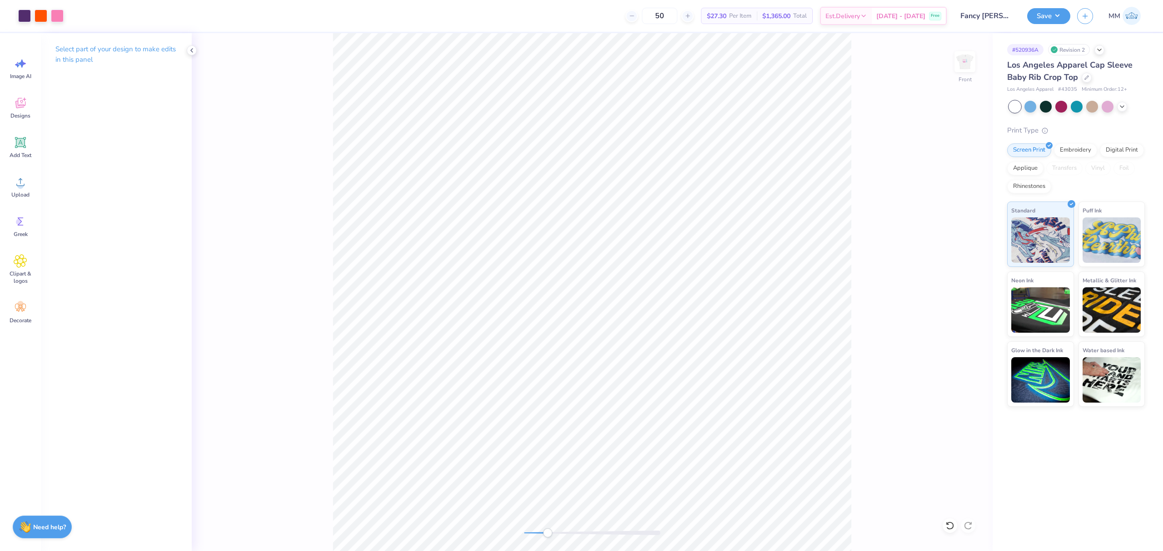
click at [551, 540] on div "Front" at bounding box center [592, 292] width 801 height 518
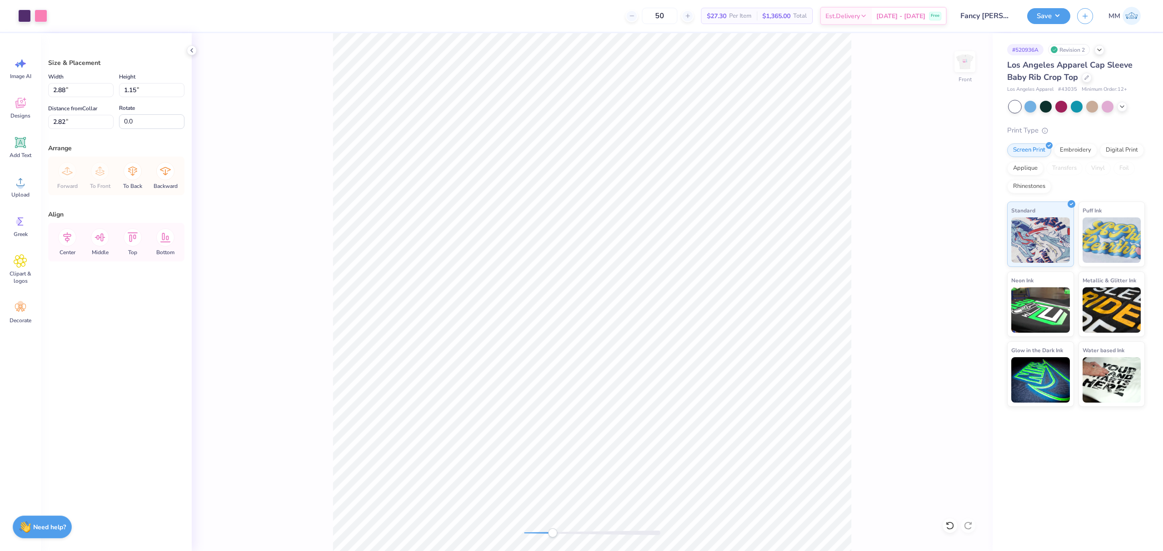
type input "2.91"
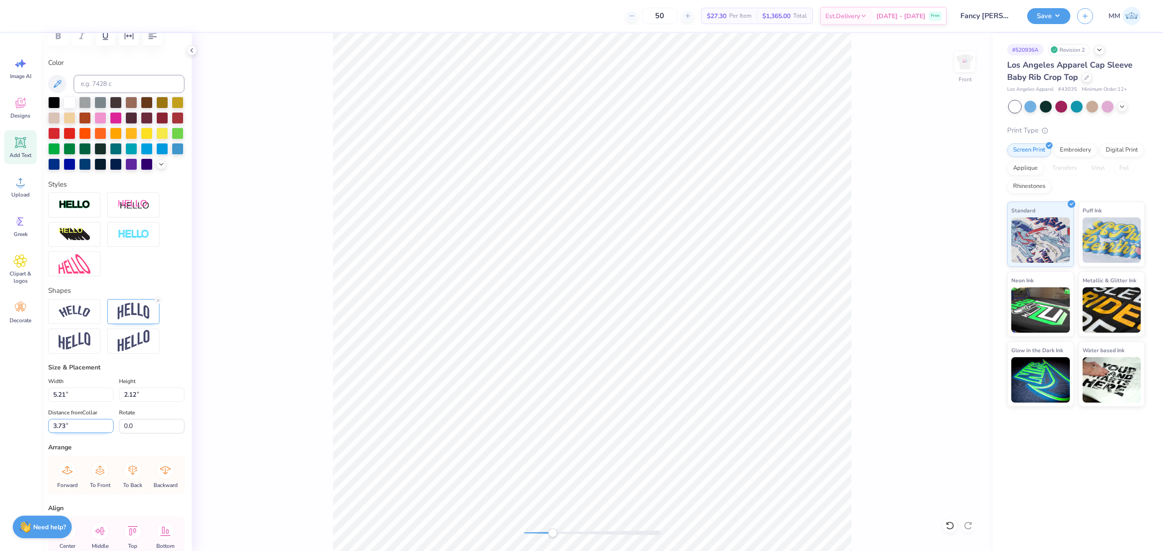
scroll to position [215, 0]
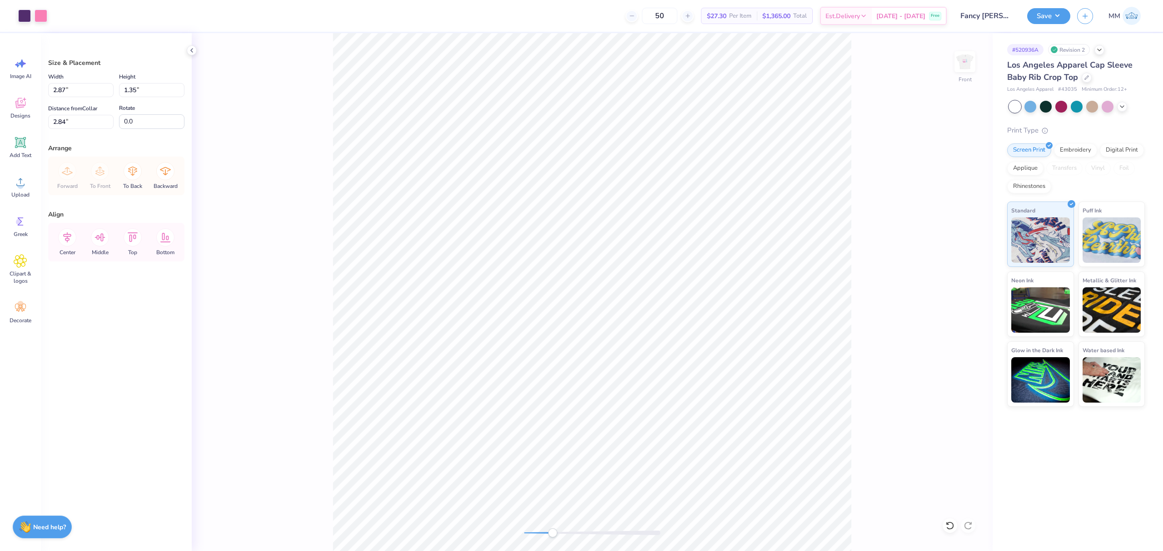
type input "2.87"
type input "1.35"
type input "2.86"
type input "1.29"
type input "2.88"
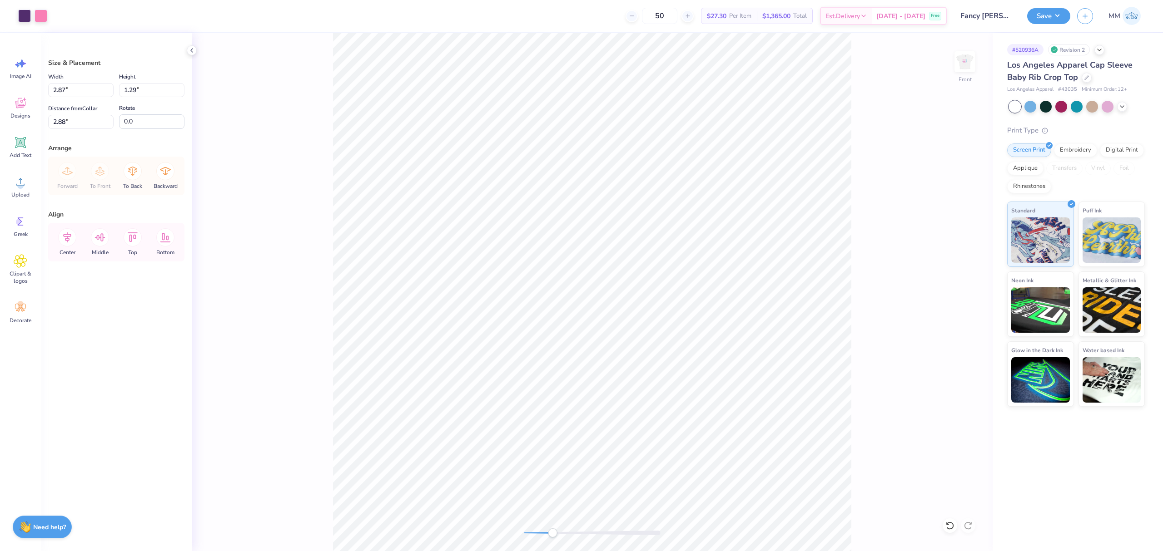
type input "2.89"
type input "1.14"
type input "2.94"
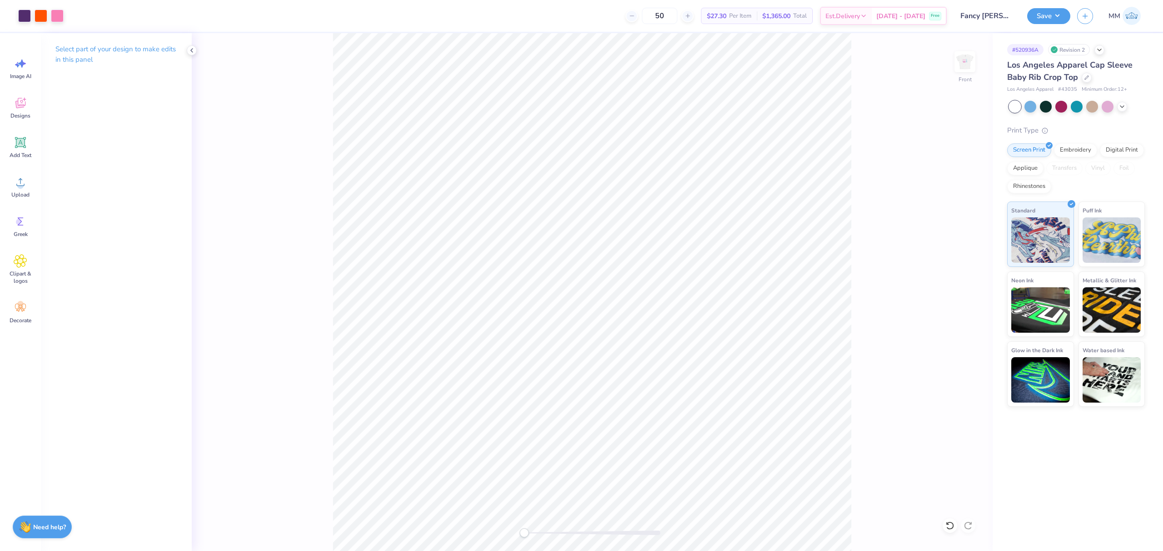
click at [486, 522] on div "Front" at bounding box center [592, 292] width 801 height 518
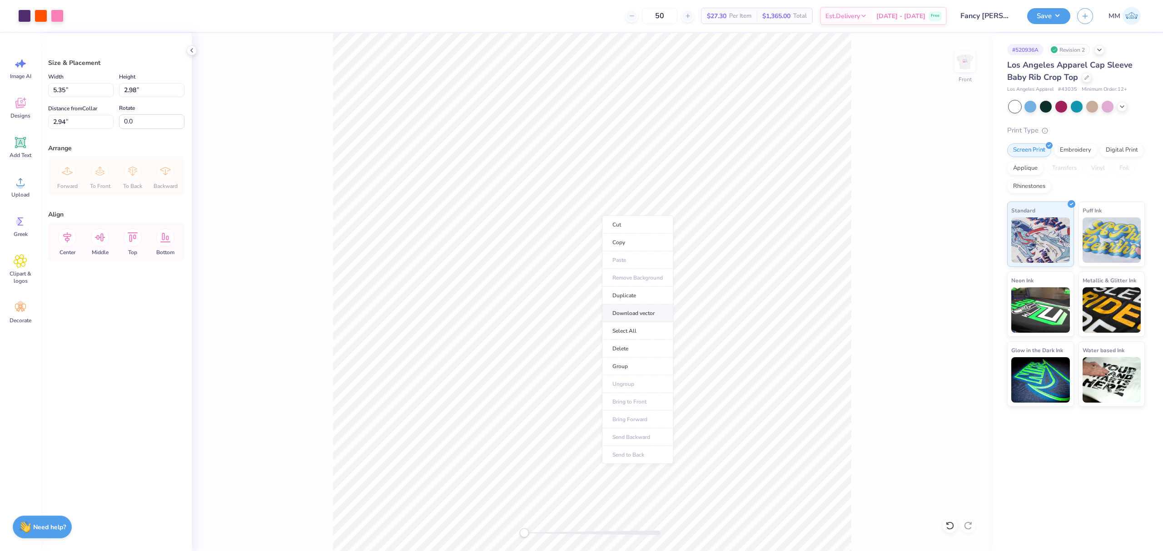
click at [630, 313] on li "Download vector" at bounding box center [637, 314] width 71 height 18
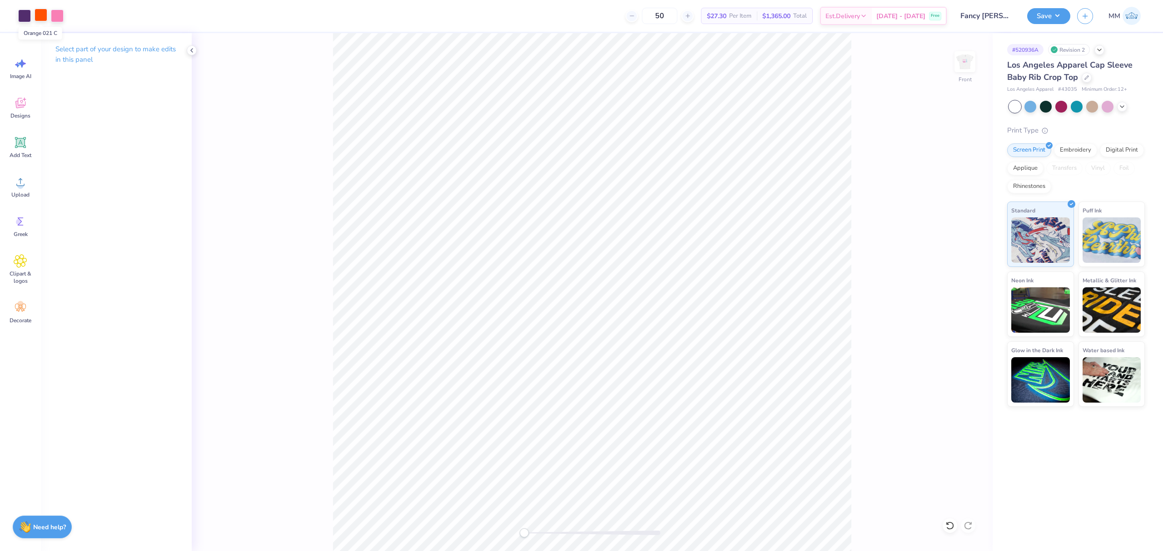
click at [37, 15] on div at bounding box center [41, 15] width 13 height 13
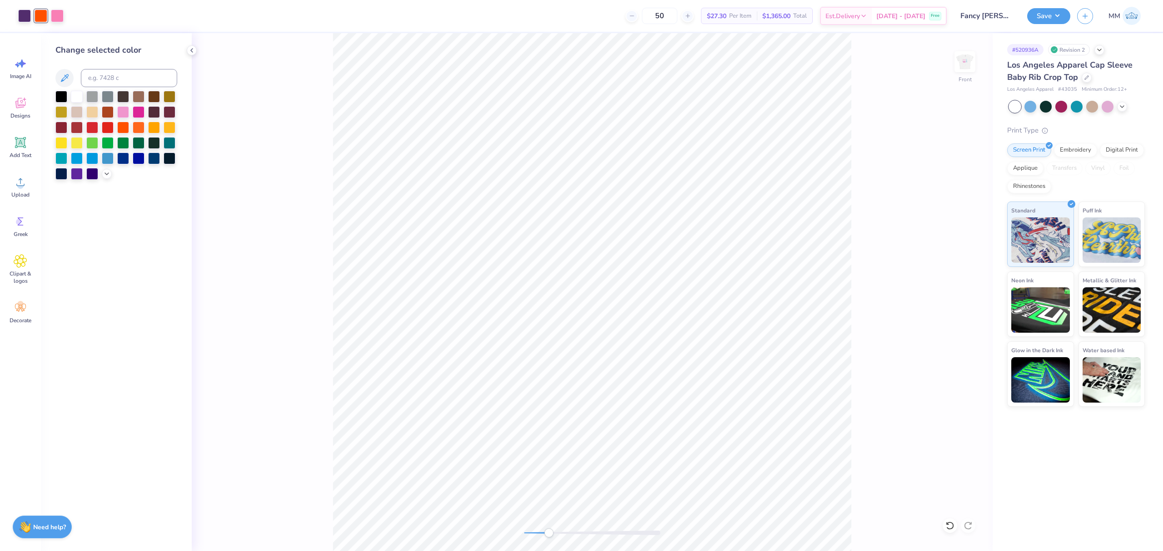
drag, startPoint x: 535, startPoint y: 532, endPoint x: 549, endPoint y: 535, distance: 14.7
click at [549, 535] on div at bounding box center [592, 533] width 136 height 5
click at [966, 60] on img at bounding box center [965, 62] width 36 height 36
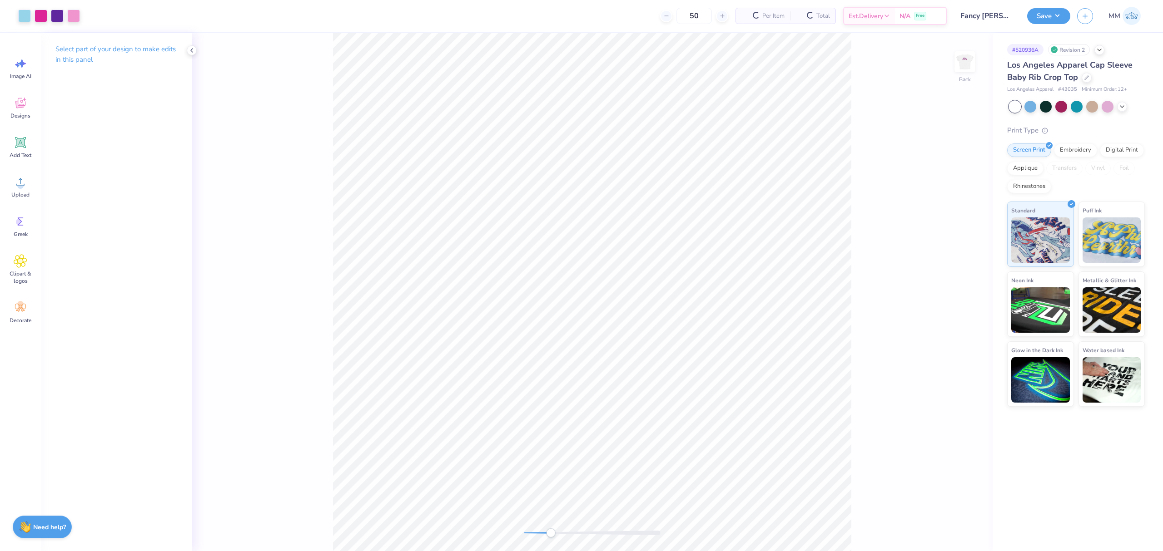
click at [966, 60] on img at bounding box center [965, 62] width 18 height 18
click at [40, 13] on div at bounding box center [41, 15] width 13 height 13
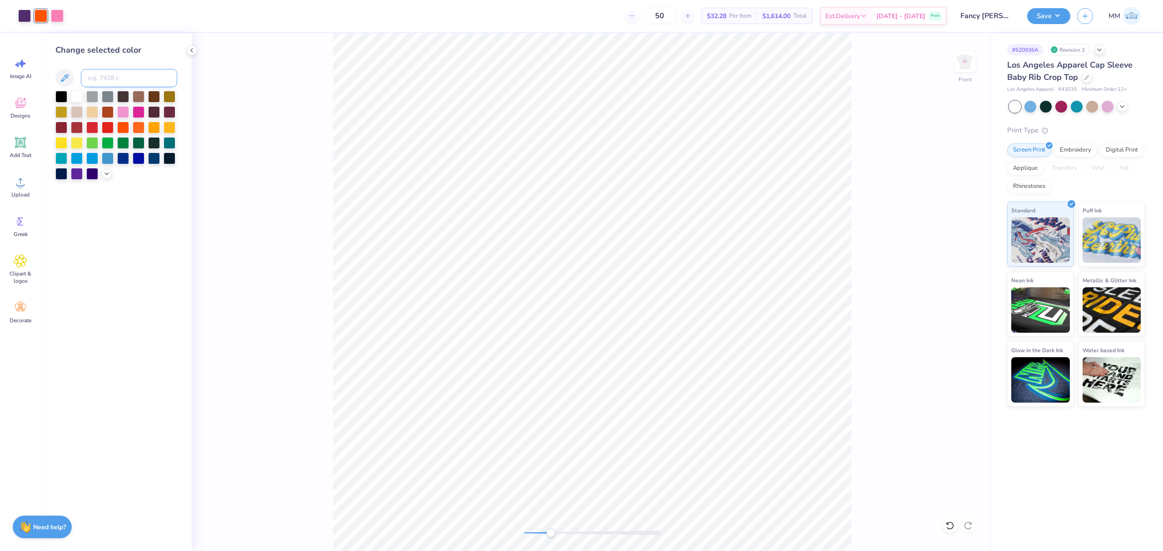
click at [100, 71] on input at bounding box center [129, 78] width 96 height 18
type input "211"
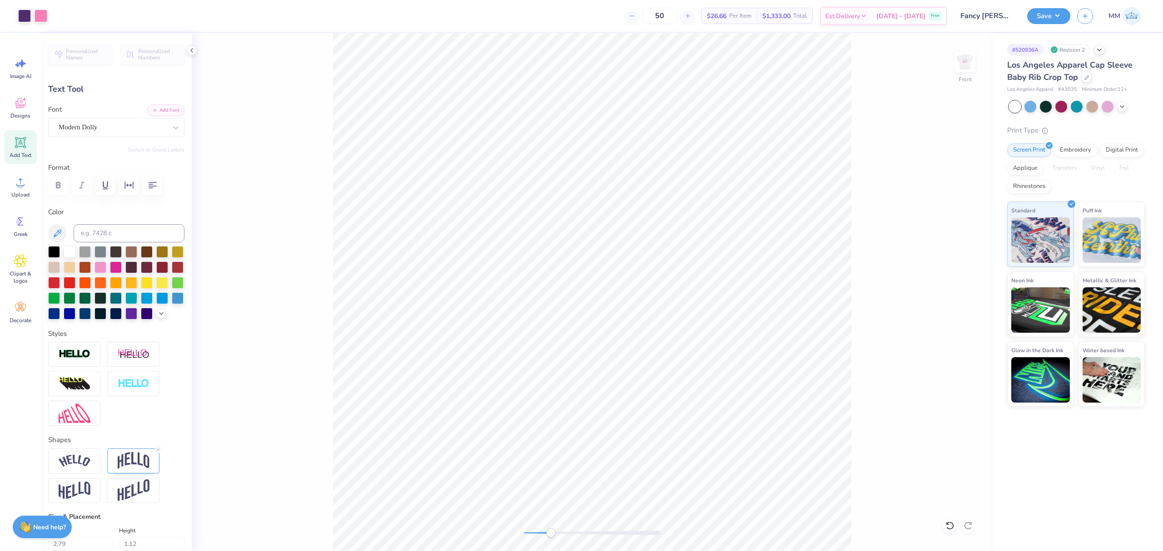
type input "0.0"
click at [952, 523] on icon at bounding box center [949, 525] width 9 height 9
click at [39, 17] on div at bounding box center [41, 15] width 13 height 13
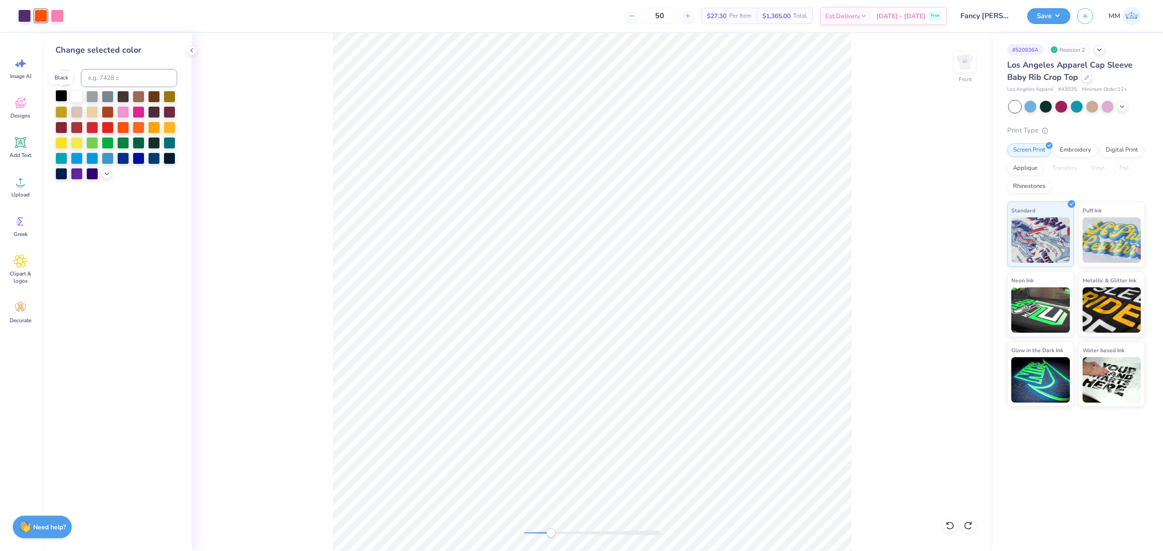
click at [61, 92] on div at bounding box center [61, 96] width 12 height 12
click at [664, 549] on div "Front" at bounding box center [592, 292] width 801 height 518
click at [40, 15] on div at bounding box center [41, 16] width 13 height 13
click at [114, 82] on input at bounding box center [129, 78] width 96 height 18
type input "269"
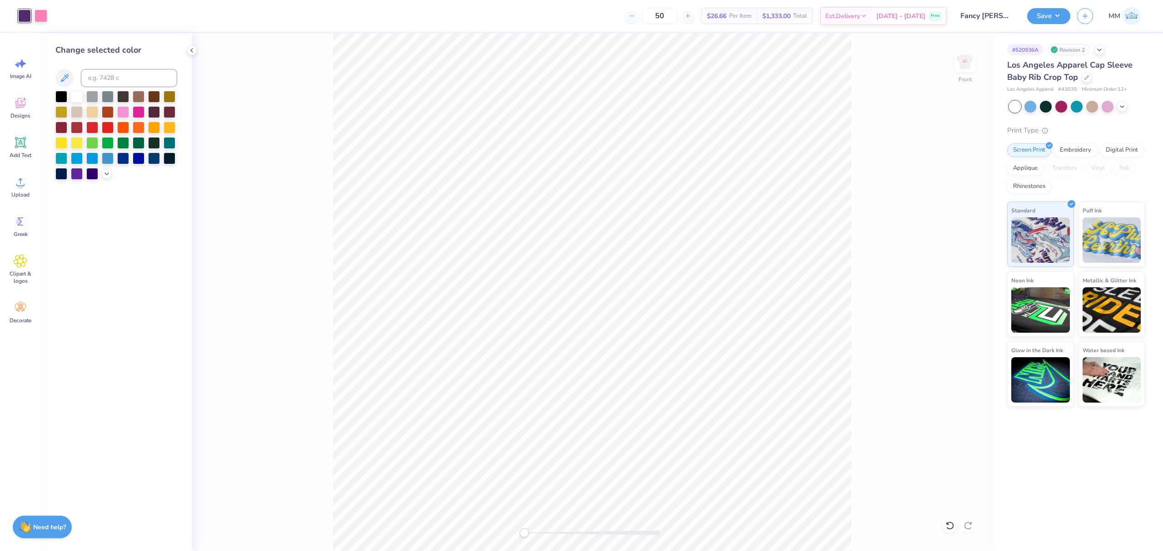
click at [464, 522] on div "Front" at bounding box center [592, 292] width 801 height 518
click at [27, 177] on div "Upload" at bounding box center [20, 187] width 33 height 34
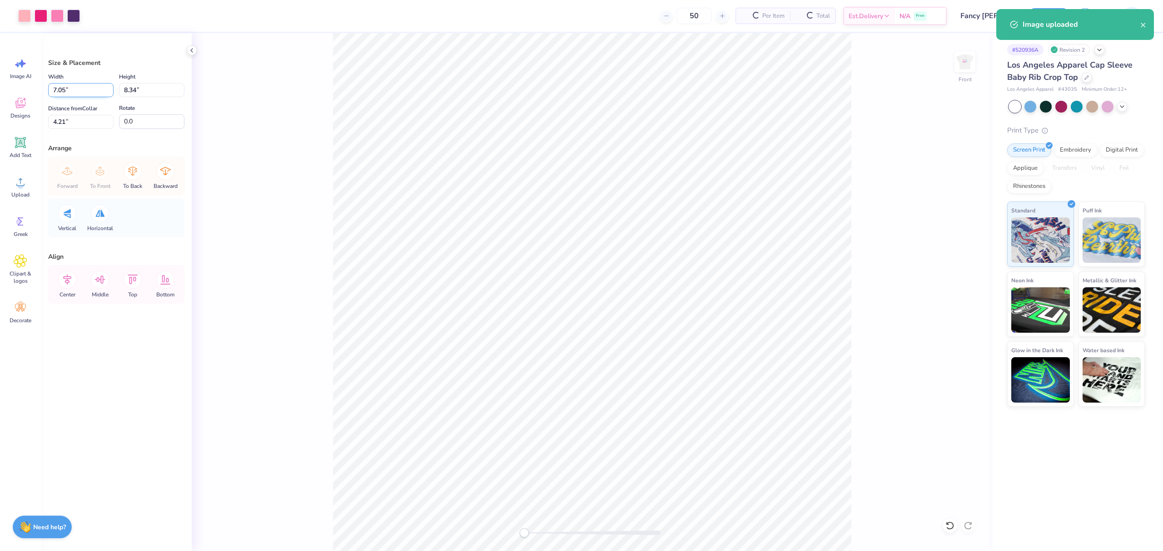
click at [71, 92] on input "7.05" at bounding box center [80, 90] width 65 height 14
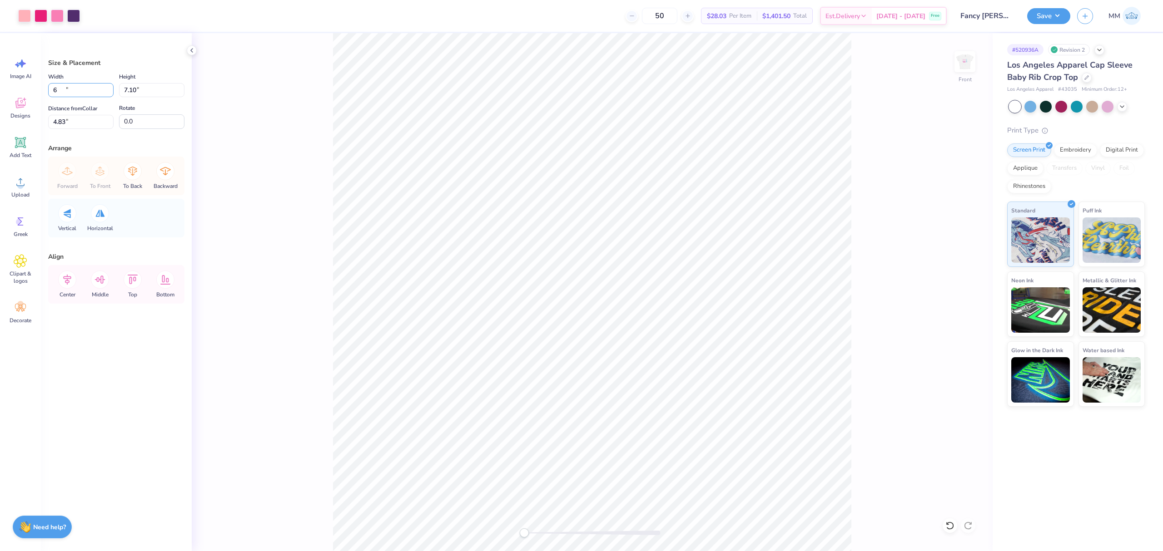
type input "6.00"
type input "7.10"
type input "4.83"
type input "4.57"
type input "5.41"
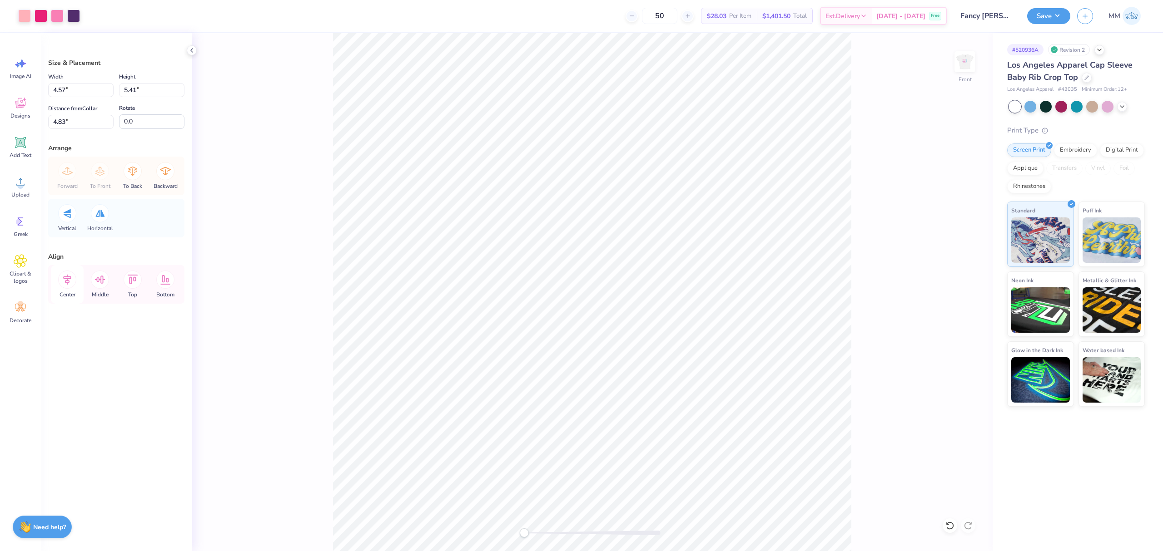
click at [68, 282] on icon at bounding box center [67, 280] width 18 height 18
click at [79, 92] on input "5.35" at bounding box center [80, 90] width 65 height 14
type input "6.00"
type input "3.38"
type input "2.73"
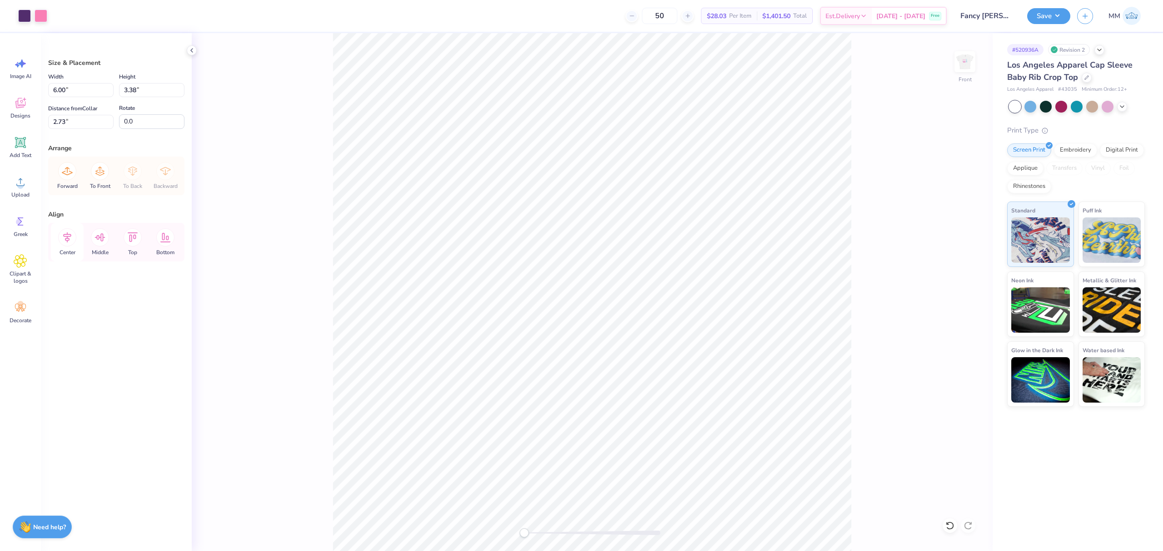
click at [66, 240] on icon at bounding box center [67, 237] width 18 height 18
click at [69, 276] on icon at bounding box center [67, 280] width 18 height 18
click at [958, 273] on div "Front" at bounding box center [592, 292] width 801 height 518
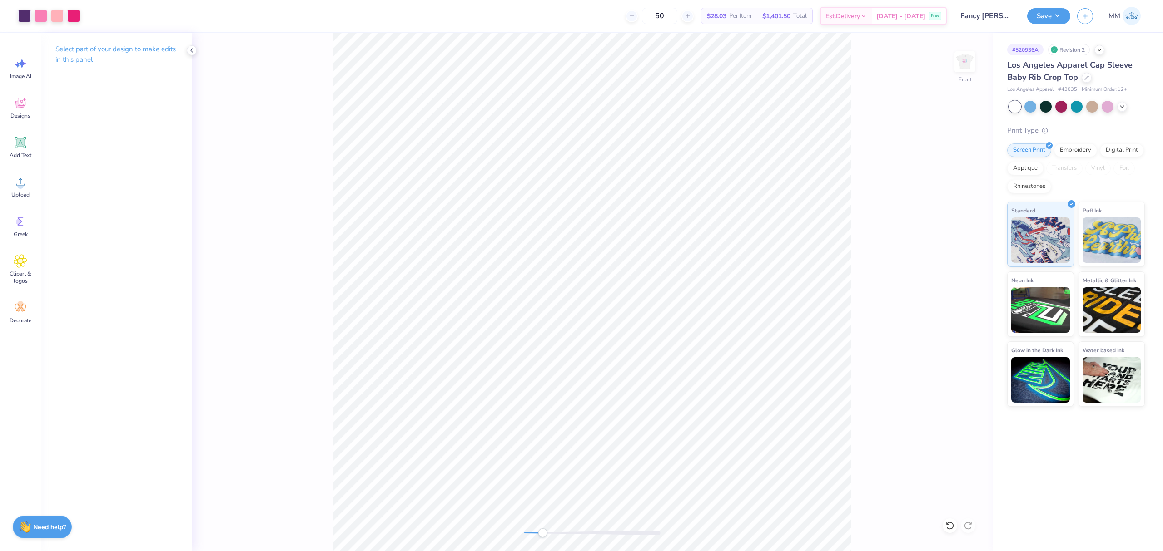
drag, startPoint x: 524, startPoint y: 535, endPoint x: 546, endPoint y: 531, distance: 21.7
click at [544, 536] on div "Accessibility label" at bounding box center [542, 533] width 9 height 9
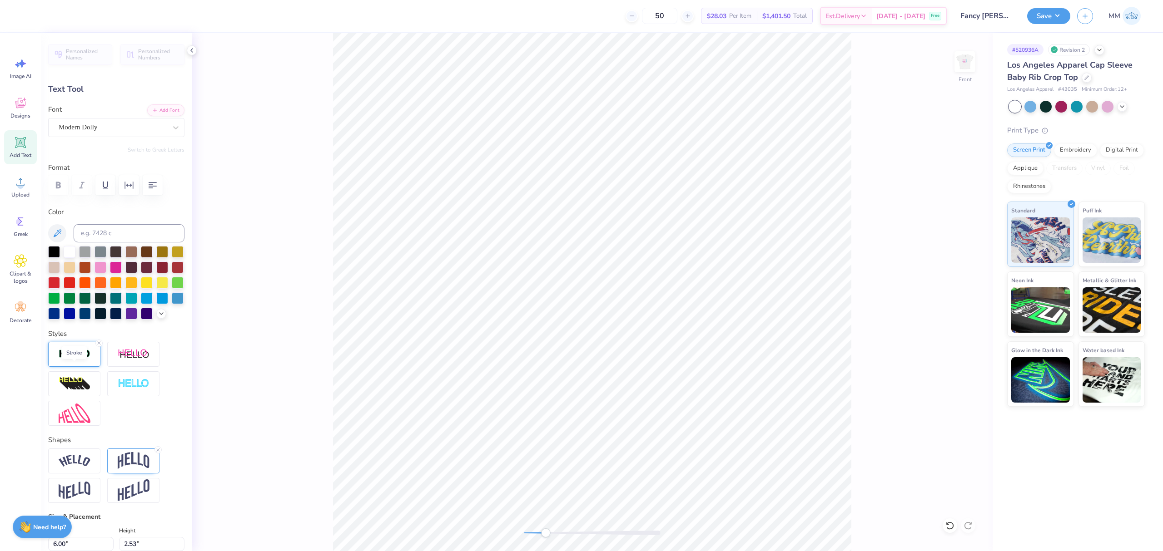
click at [72, 360] on img at bounding box center [75, 354] width 32 height 10
click at [79, 360] on img at bounding box center [75, 354] width 32 height 10
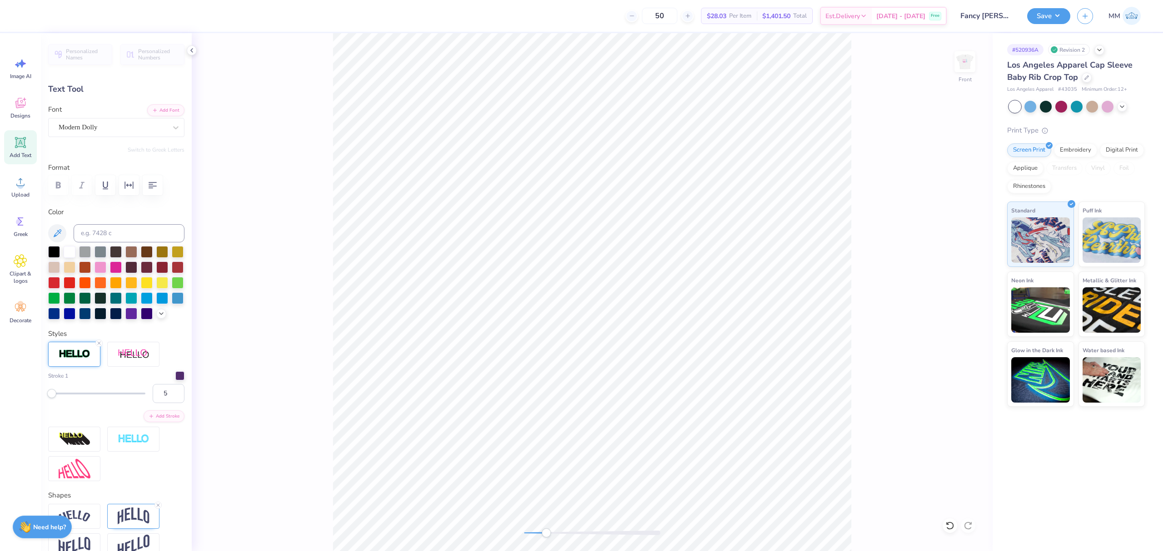
drag, startPoint x: 529, startPoint y: 529, endPoint x: 546, endPoint y: 531, distance: 17.4
click at [546, 531] on div at bounding box center [592, 533] width 136 height 9
type input "0.0"
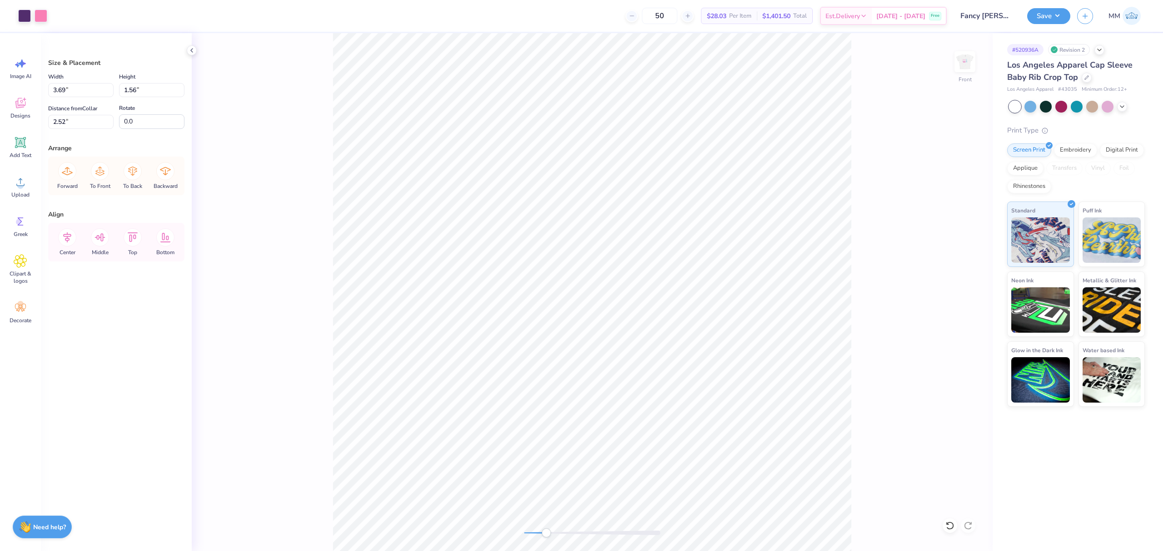
type input "3.69"
type input "1.56"
type input "2.62"
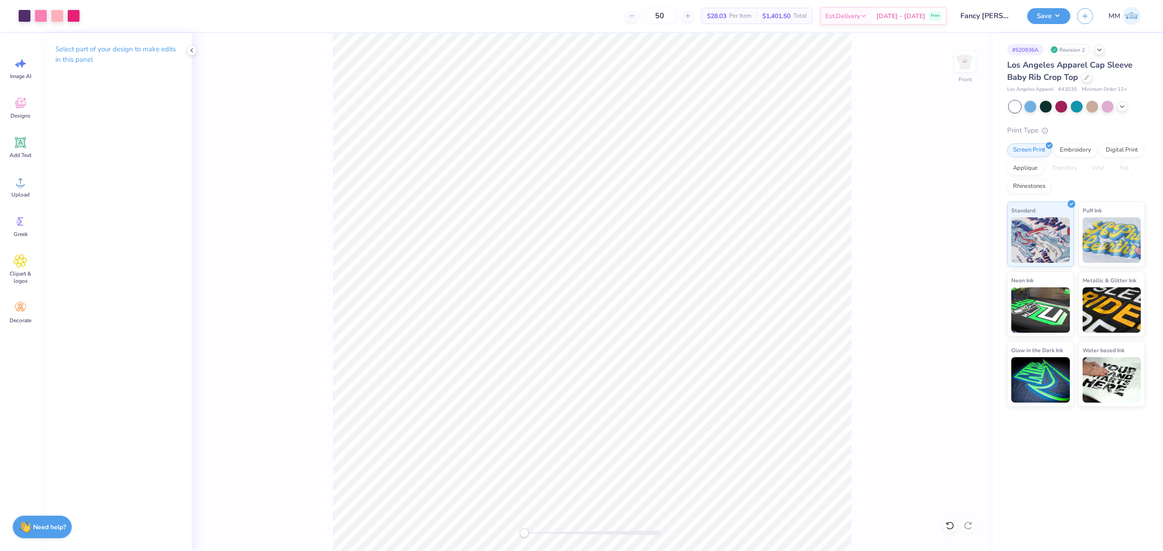
click at [464, 531] on div "Front" at bounding box center [592, 292] width 801 height 518
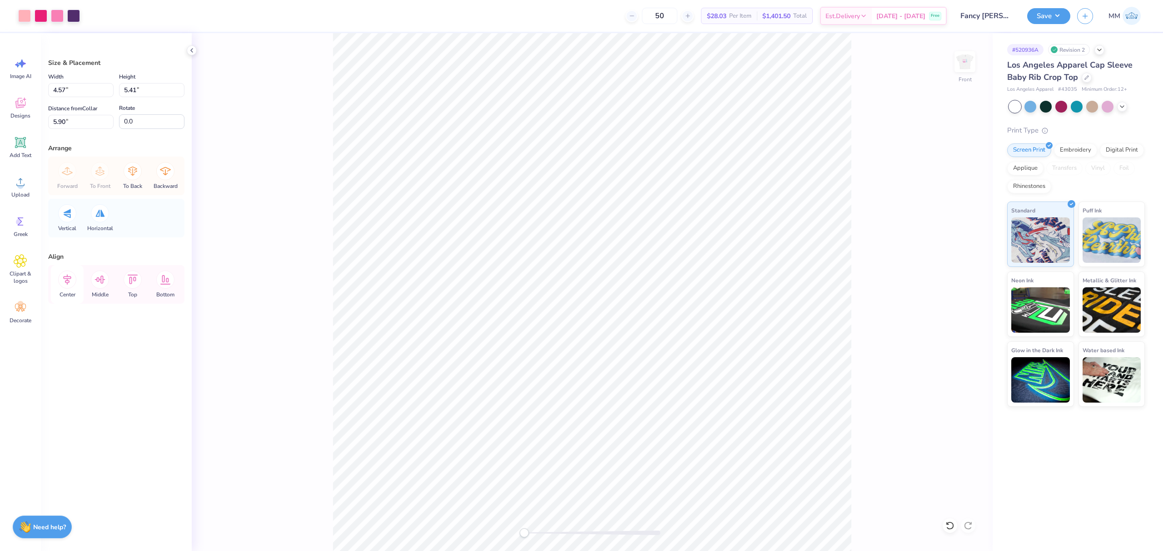
click at [66, 282] on icon at bounding box center [67, 280] width 18 height 18
drag, startPoint x: 67, startPoint y: 243, endPoint x: 105, endPoint y: 251, distance: 38.8
click at [66, 243] on icon at bounding box center [67, 237] width 18 height 18
click at [611, 209] on li "Copy" at bounding box center [610, 213] width 71 height 18
click at [969, 68] on img at bounding box center [965, 62] width 36 height 36
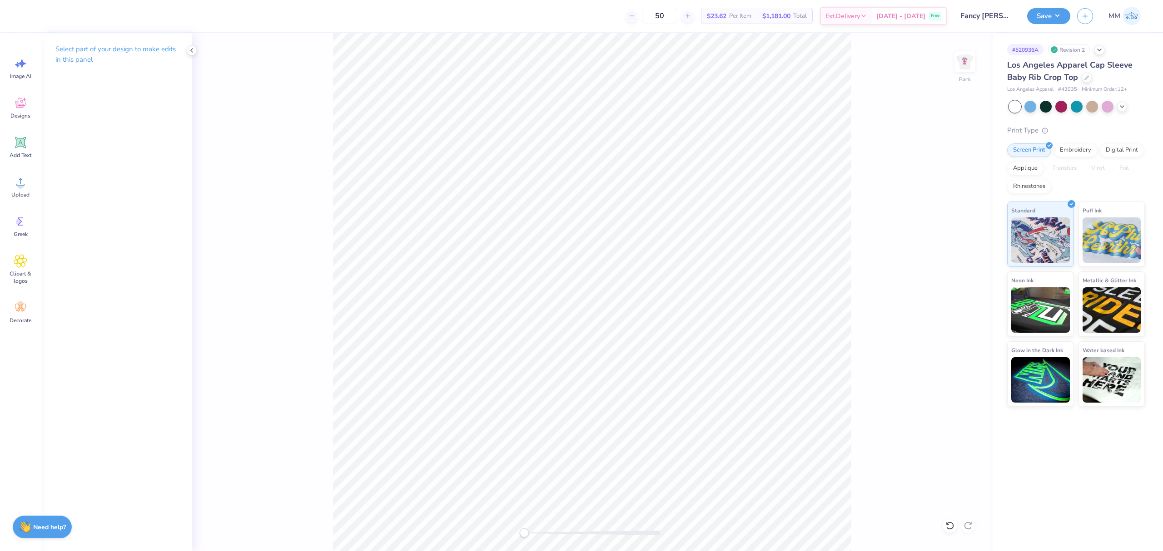
click at [238, 19] on div "50 $23.62 Per Item $1,181.00 Total Est. Delivery Oct 11 - 14 Free Design Title …" at bounding box center [581, 275] width 1163 height 551
click at [15, 191] on span "Upload" at bounding box center [20, 194] width 18 height 7
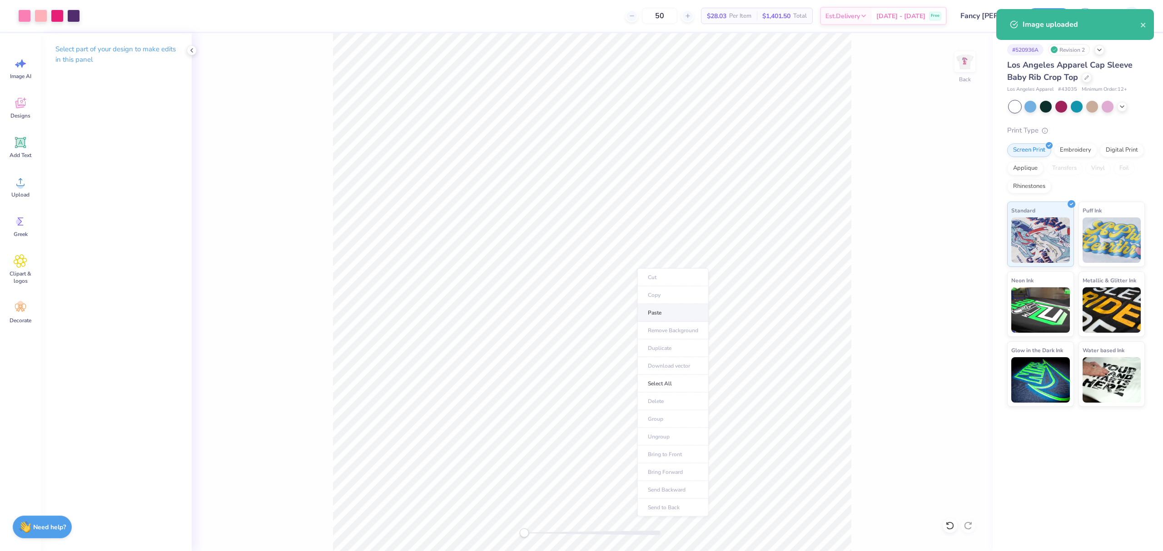
click at [665, 309] on li "Paste" at bounding box center [672, 313] width 71 height 18
click at [968, 62] on img at bounding box center [965, 62] width 36 height 36
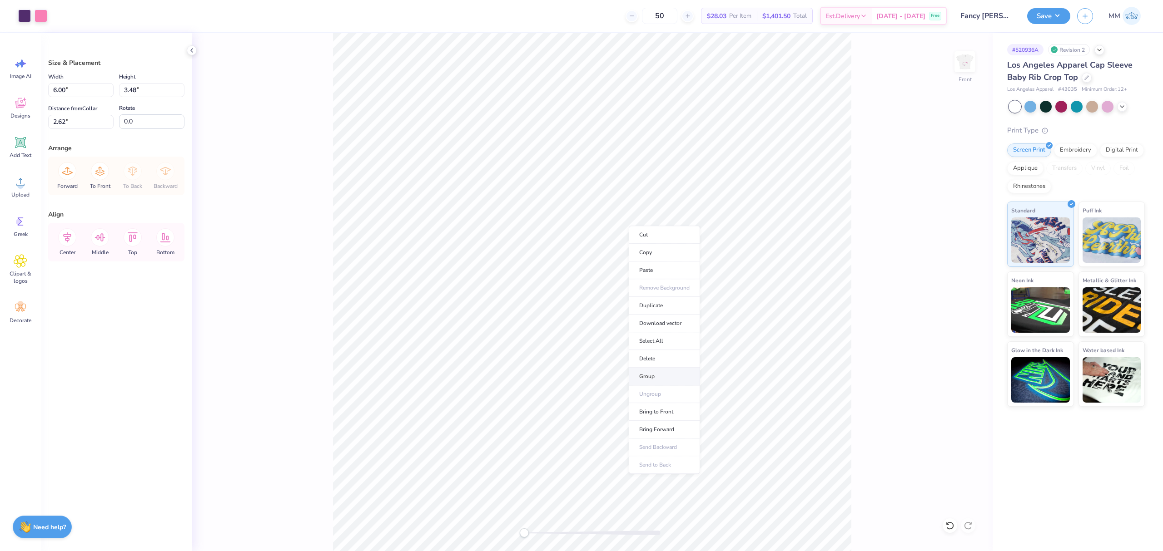
click at [656, 373] on li "Group" at bounding box center [664, 377] width 71 height 18
click at [652, 249] on li "Copy" at bounding box center [663, 249] width 71 height 18
click at [967, 68] on img at bounding box center [965, 62] width 36 height 36
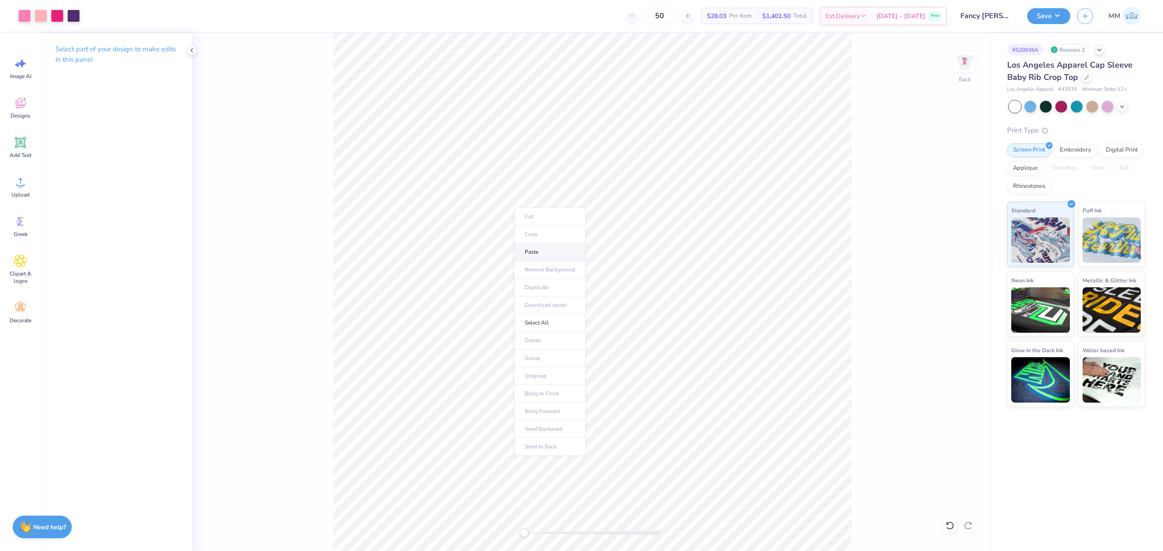
click at [539, 248] on li "Paste" at bounding box center [549, 252] width 71 height 18
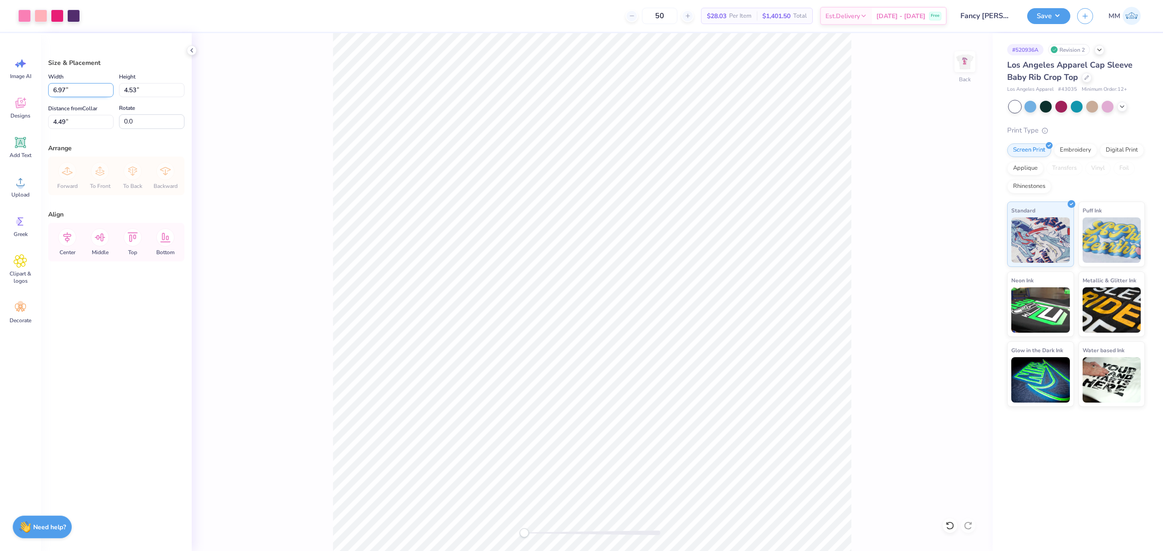
click at [70, 84] on input "6.97" at bounding box center [80, 90] width 65 height 14
type input "6.00"
type input "3.89"
click at [64, 238] on icon at bounding box center [67, 237] width 18 height 18
click at [77, 124] on input "4.80" at bounding box center [80, 122] width 65 height 14
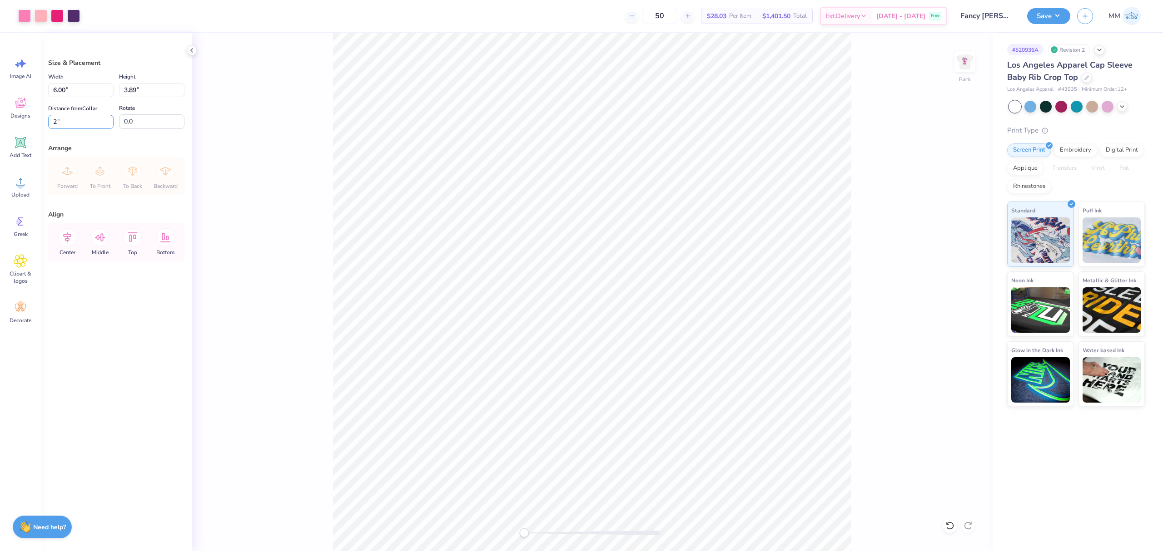
type input "2.00"
click at [68, 235] on icon at bounding box center [67, 238] width 8 height 10
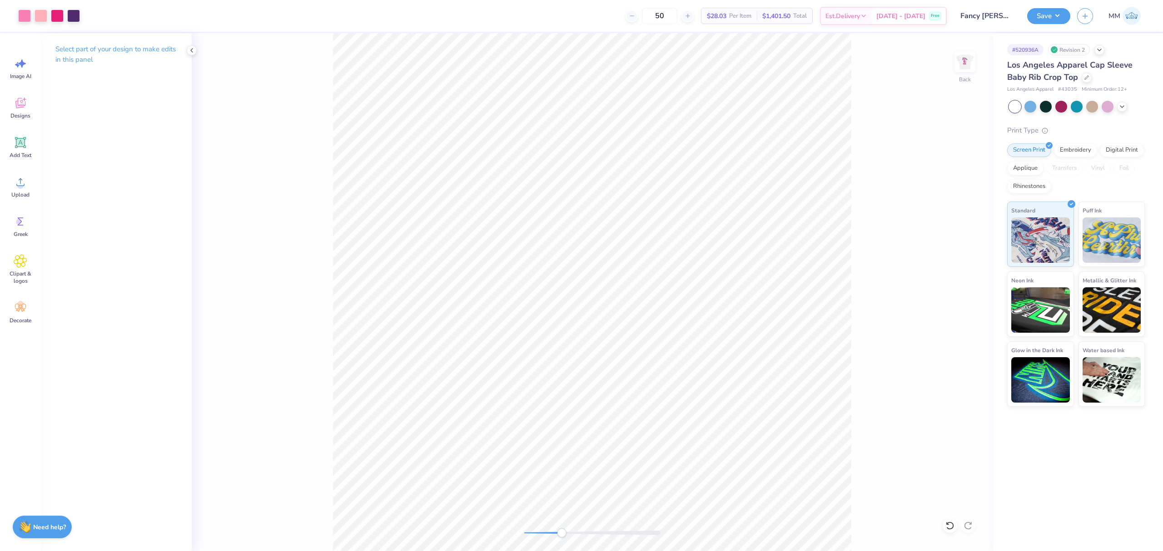
click at [561, 536] on div at bounding box center [592, 533] width 136 height 5
click at [558, 521] on div "Back" at bounding box center [592, 292] width 801 height 518
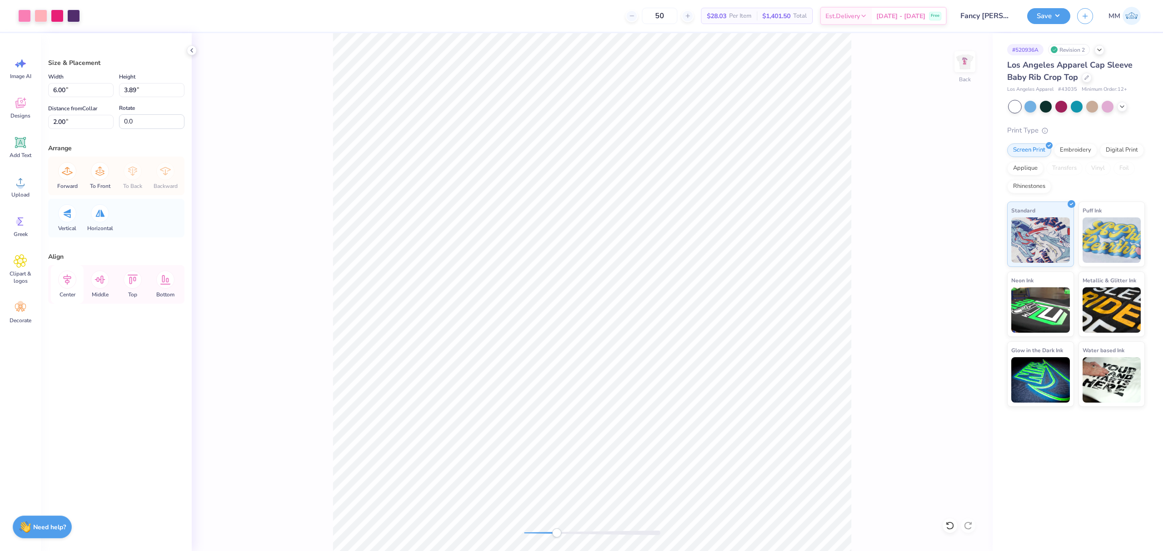
click at [65, 284] on icon at bounding box center [67, 280] width 18 height 18
click at [449, 518] on div "Back" at bounding box center [592, 292] width 801 height 518
click at [78, 93] on input "6.00" at bounding box center [80, 90] width 65 height 14
click at [69, 240] on icon at bounding box center [67, 238] width 8 height 10
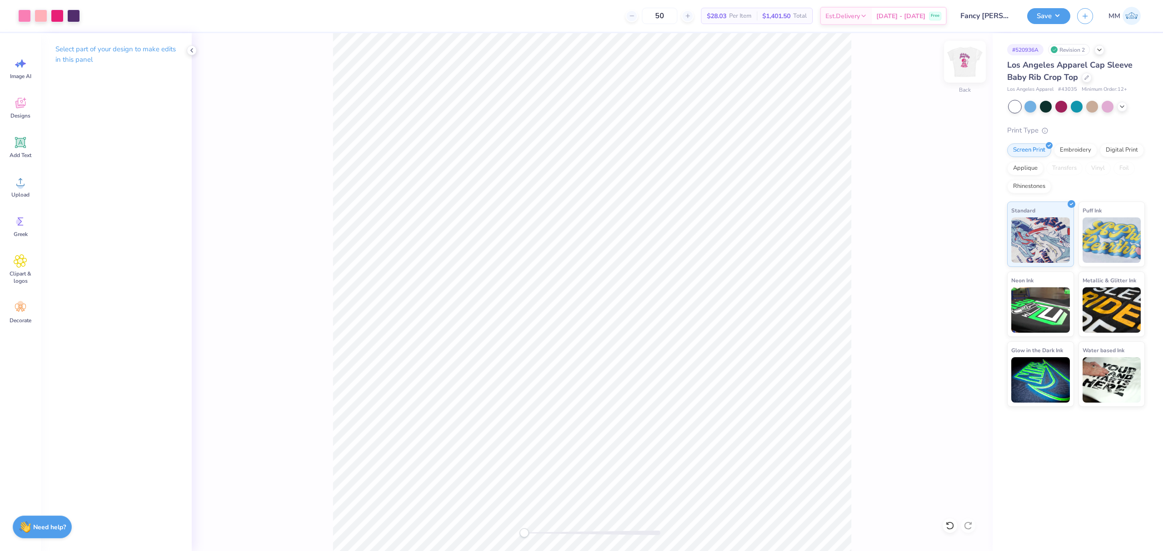
click at [971, 55] on img at bounding box center [965, 62] width 36 height 36
click at [1035, 17] on button "Save" at bounding box center [1048, 15] width 43 height 16
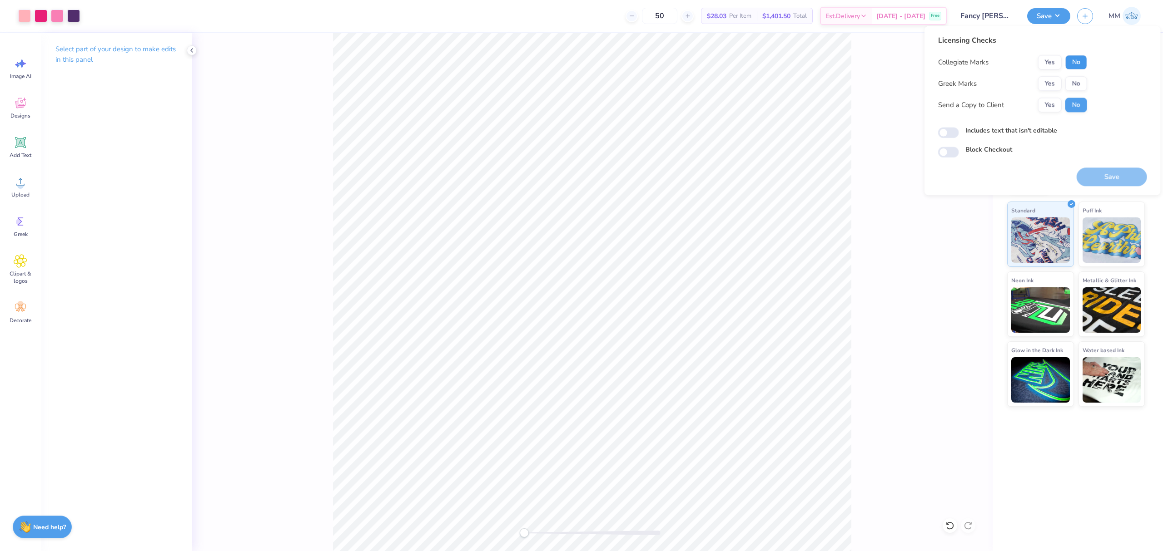
click at [1067, 62] on button "No" at bounding box center [1076, 62] width 22 height 15
click at [1051, 88] on button "Yes" at bounding box center [1050, 83] width 24 height 15
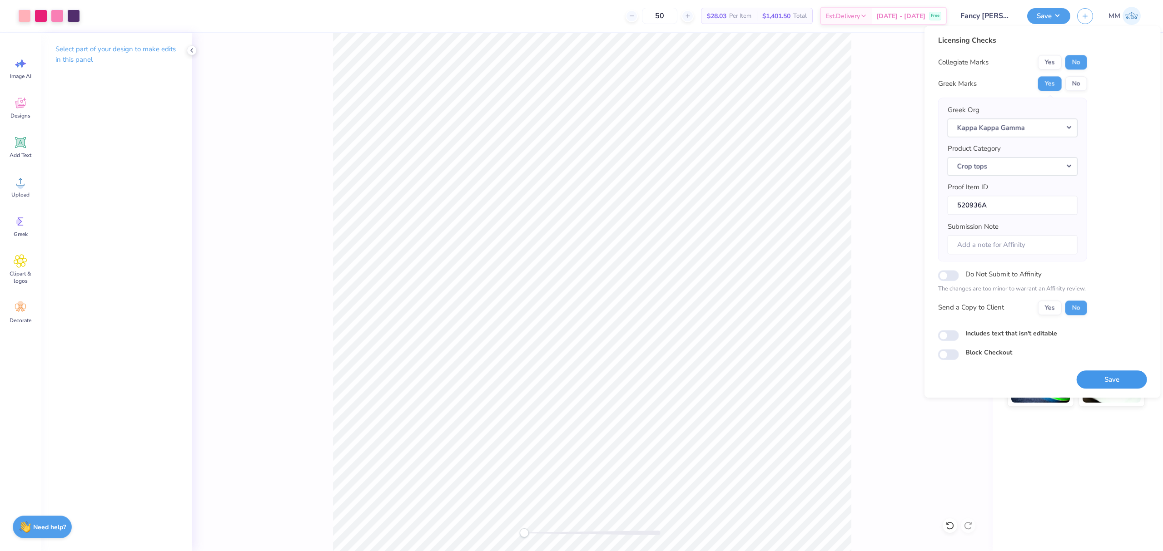
click at [1116, 383] on button "Save" at bounding box center [1112, 380] width 70 height 19
